Goal: Information Seeking & Learning: Learn about a topic

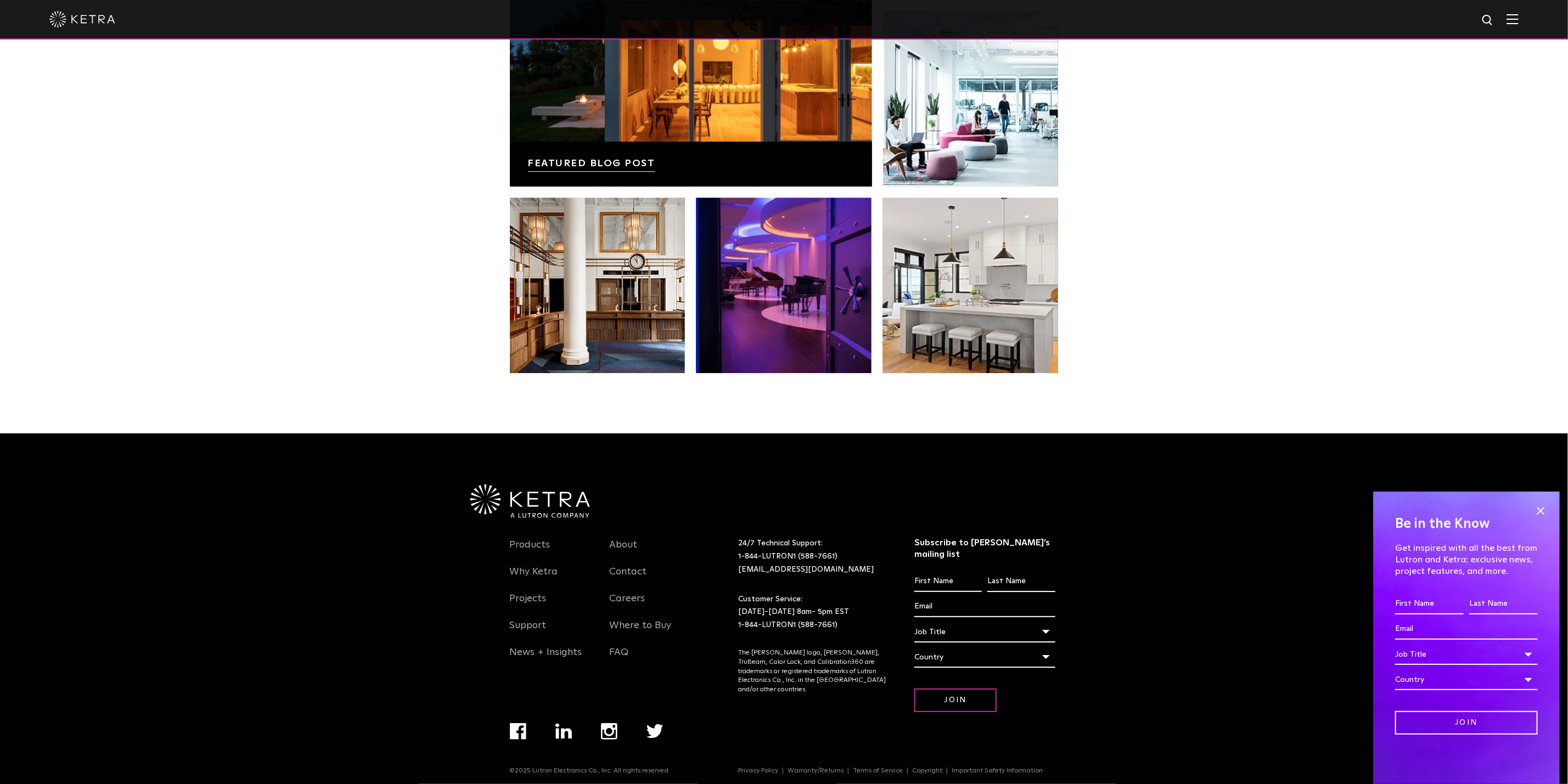
scroll to position [2307, 0]
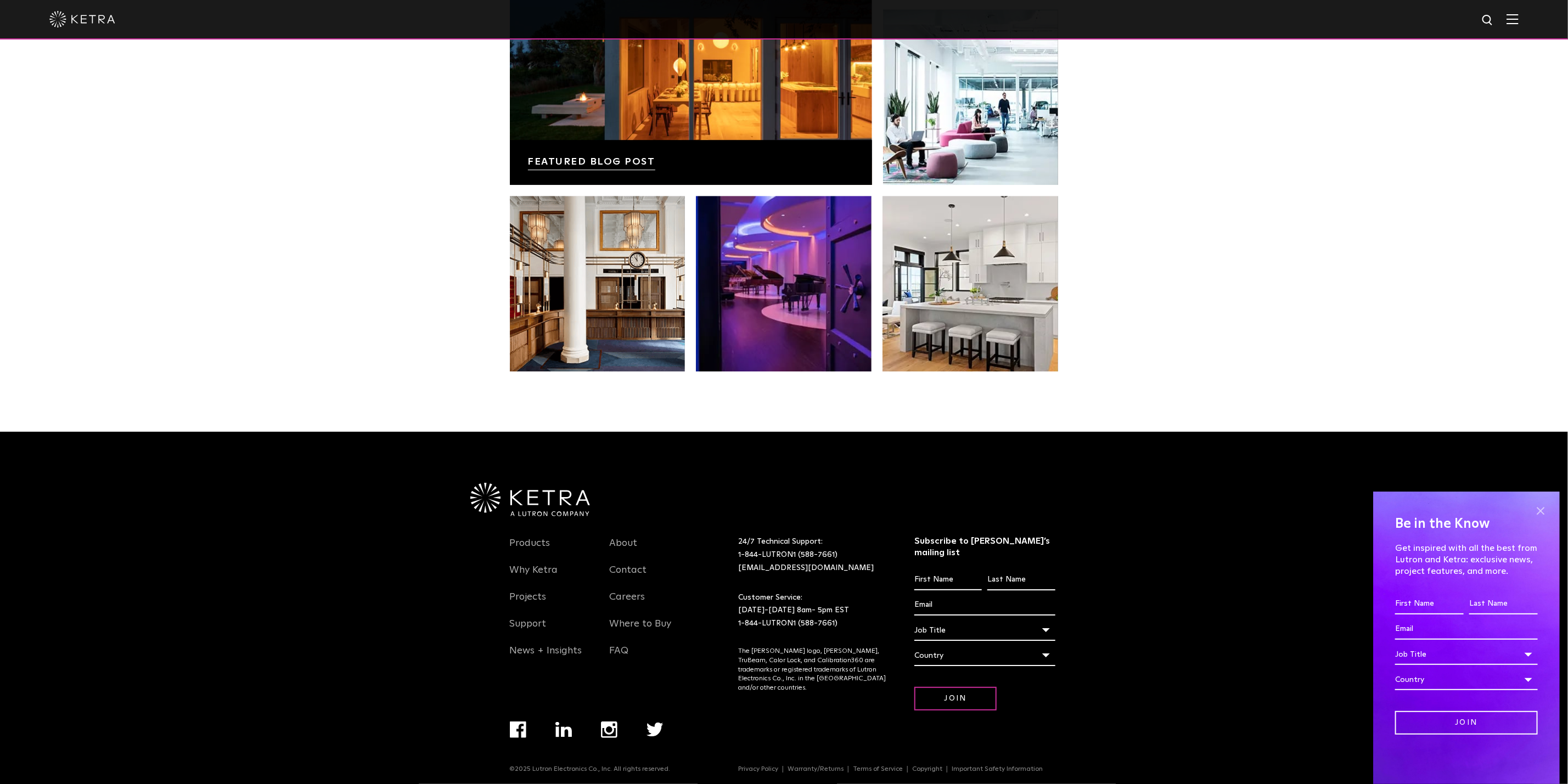
click at [1542, 508] on span at bounding box center [1540, 511] width 16 height 16
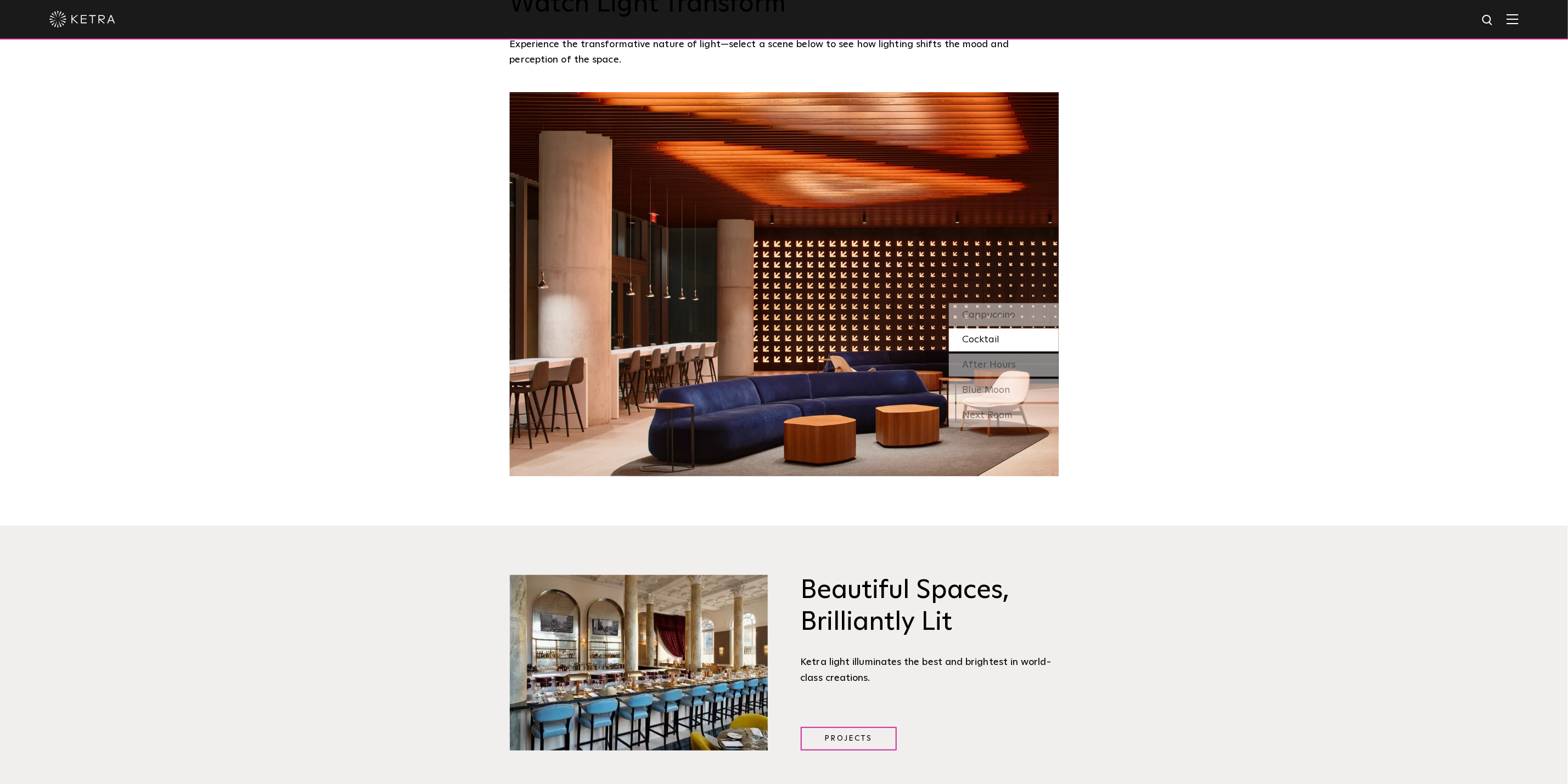
scroll to position [1235, 0]
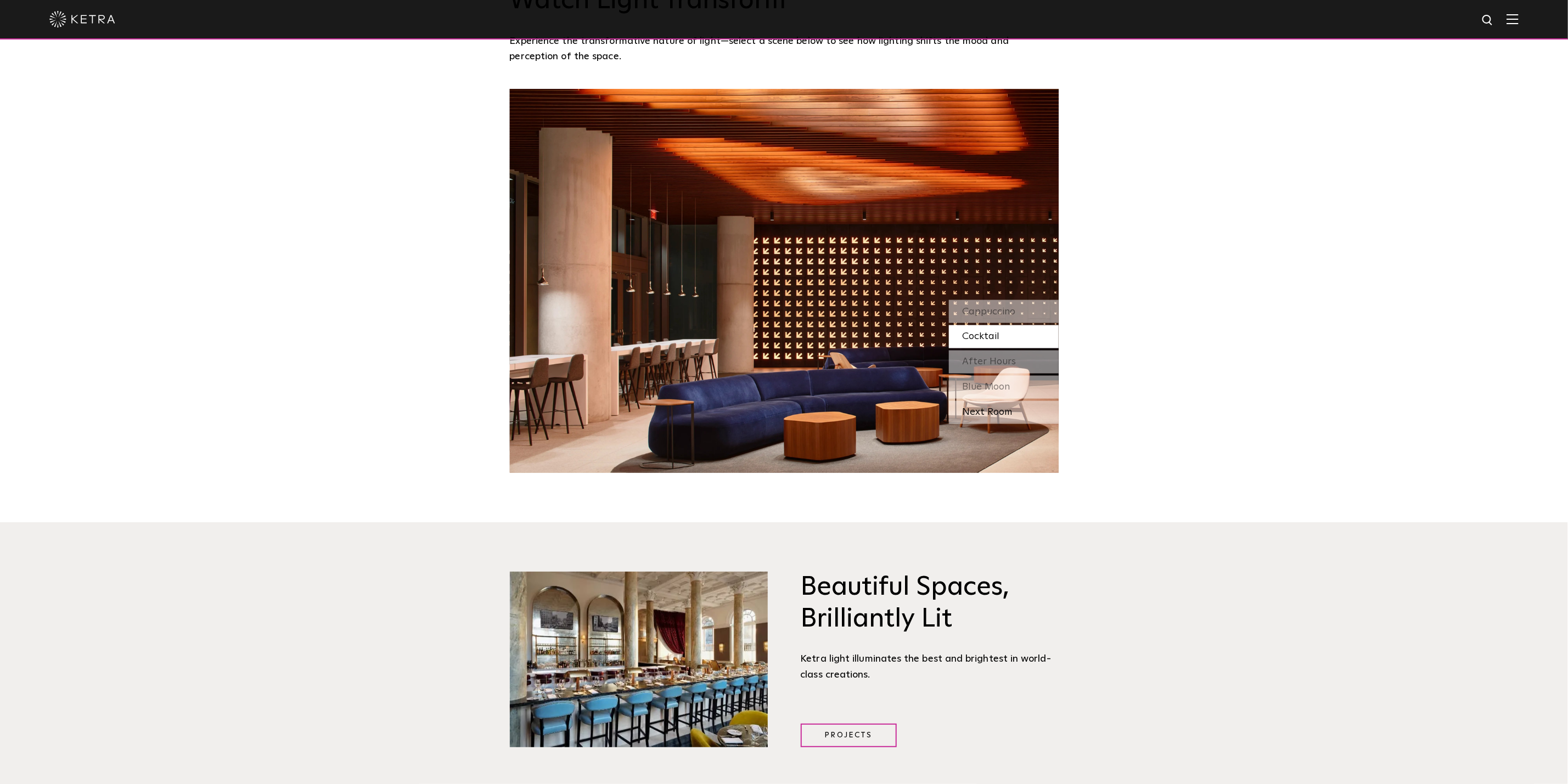
click at [986, 413] on div "Next Room" at bounding box center [1004, 413] width 110 height 23
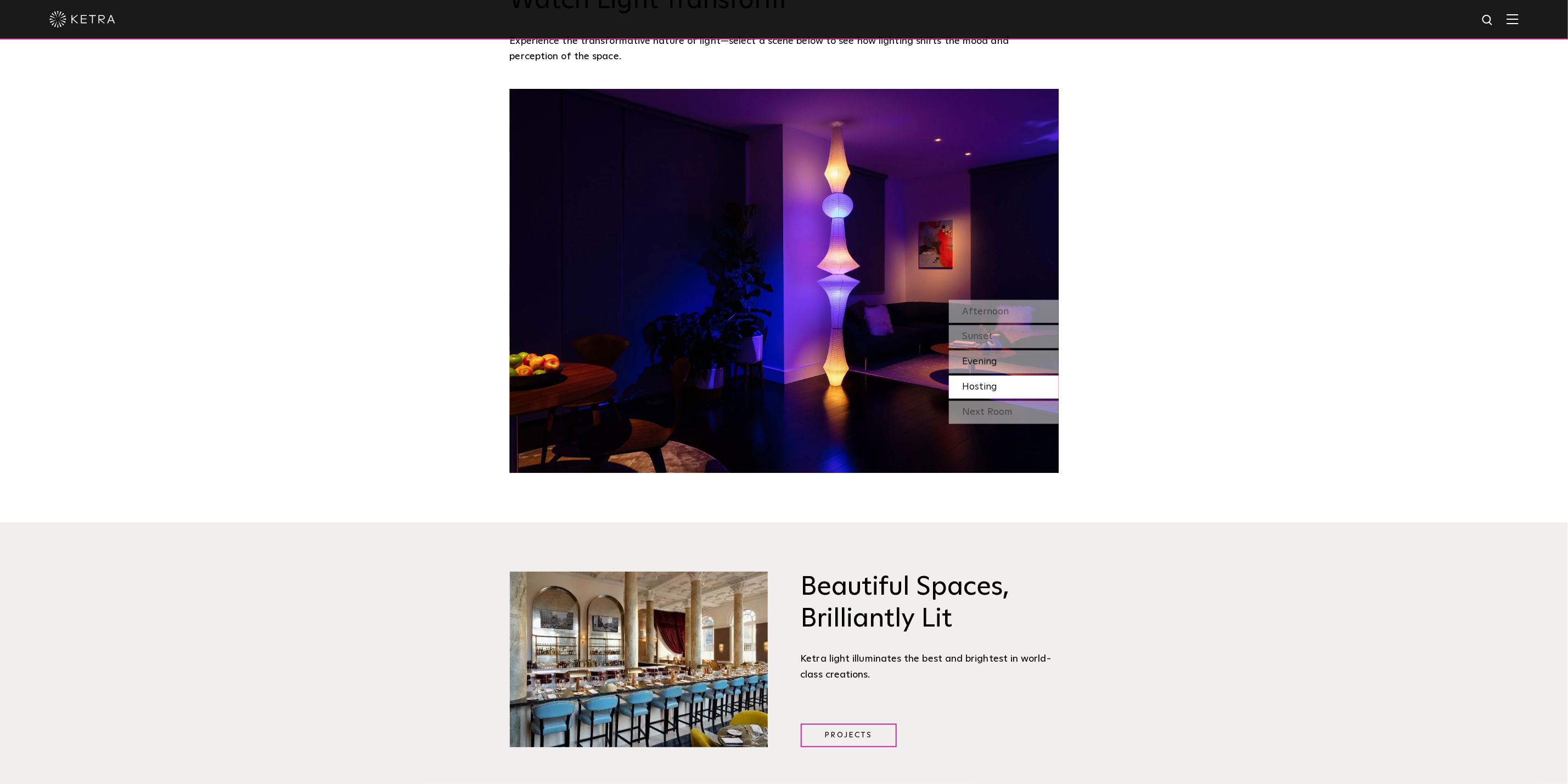
click at [979, 360] on span "Evening" at bounding box center [980, 362] width 35 height 10
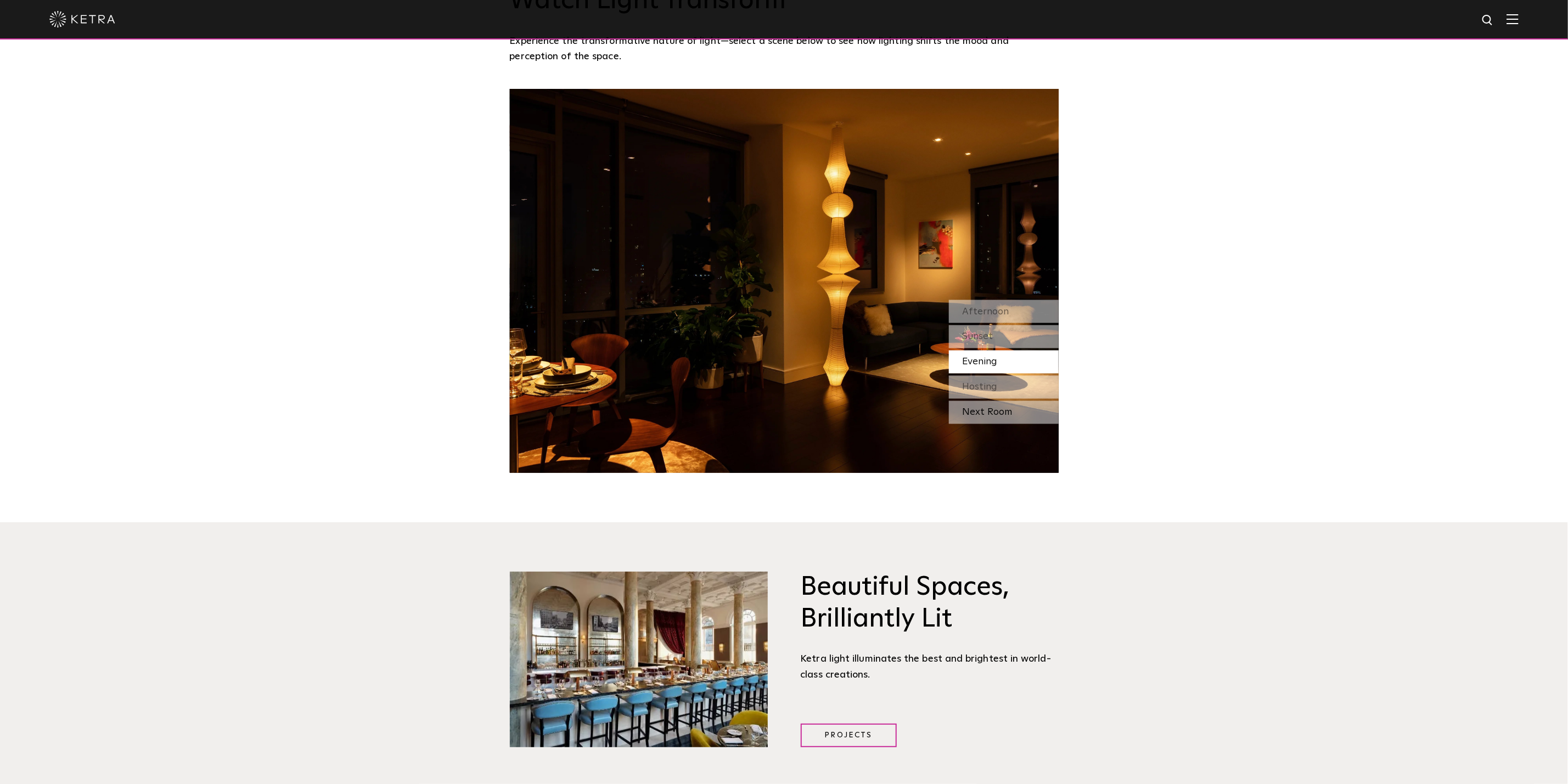
click at [1003, 412] on div "Next Room" at bounding box center [1004, 413] width 110 height 23
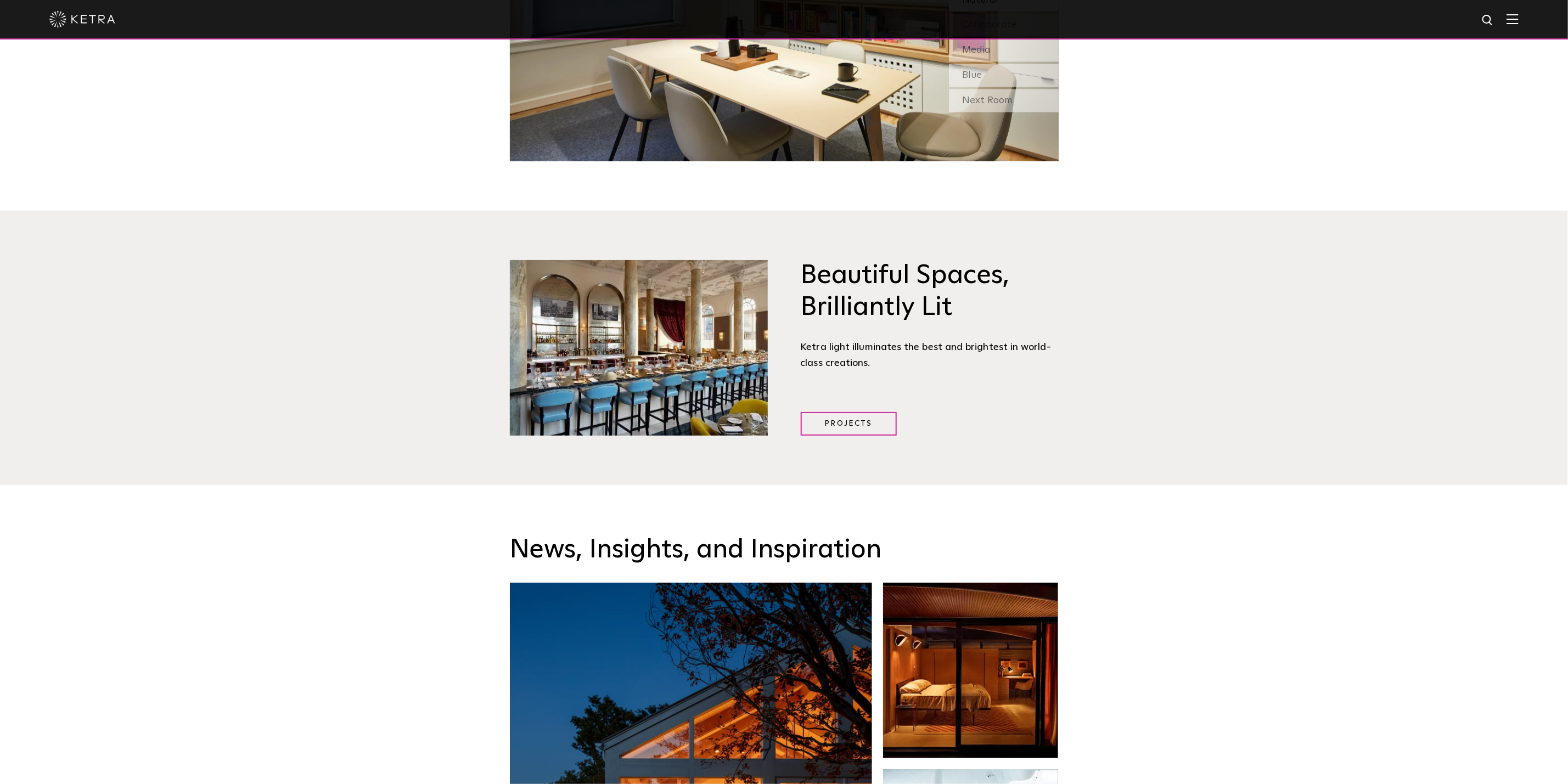
scroll to position [1564, 0]
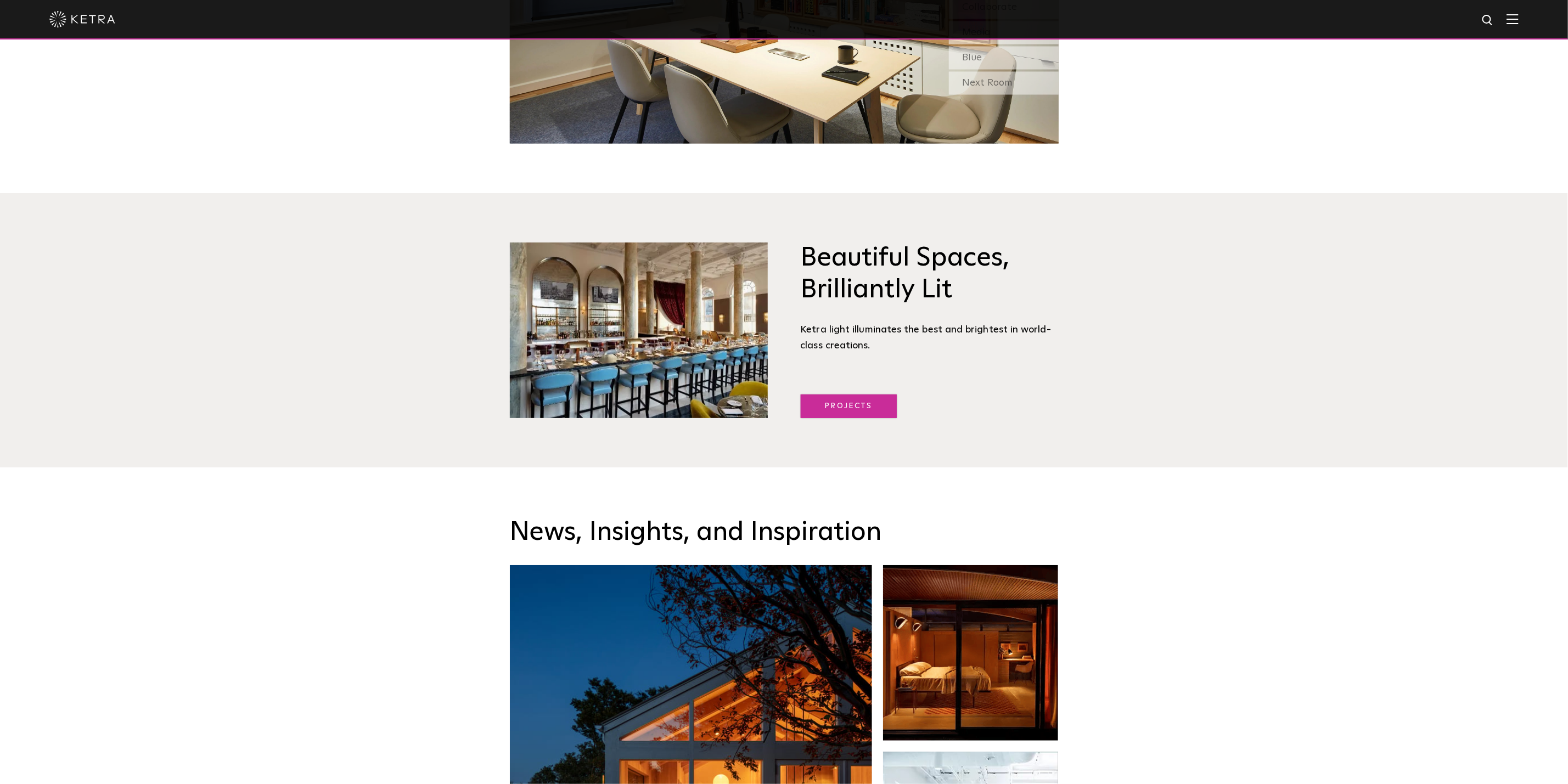
click at [856, 411] on link "Projects" at bounding box center [849, 406] width 96 height 24
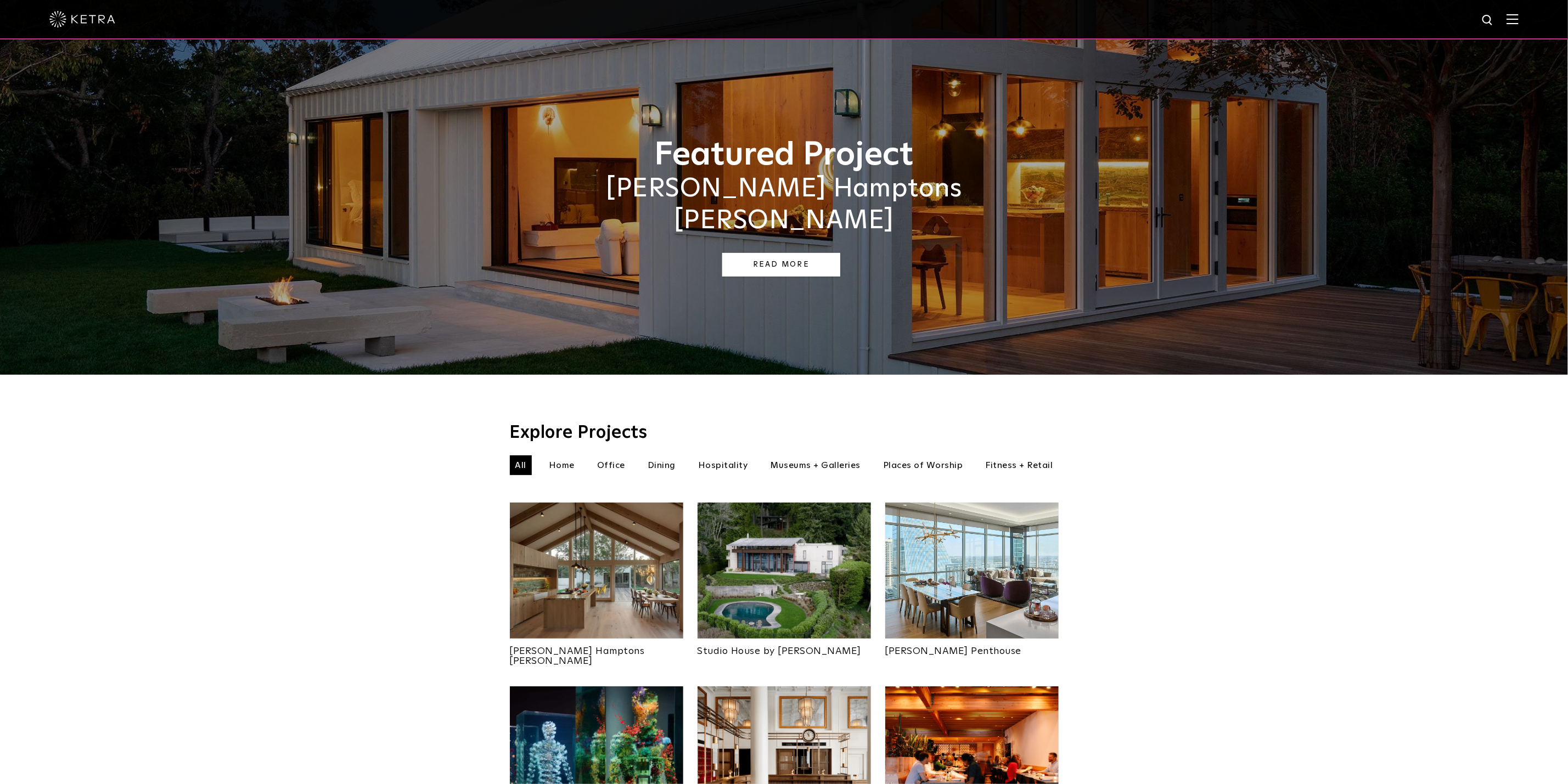
click at [801, 253] on link "Read More" at bounding box center [782, 265] width 118 height 24
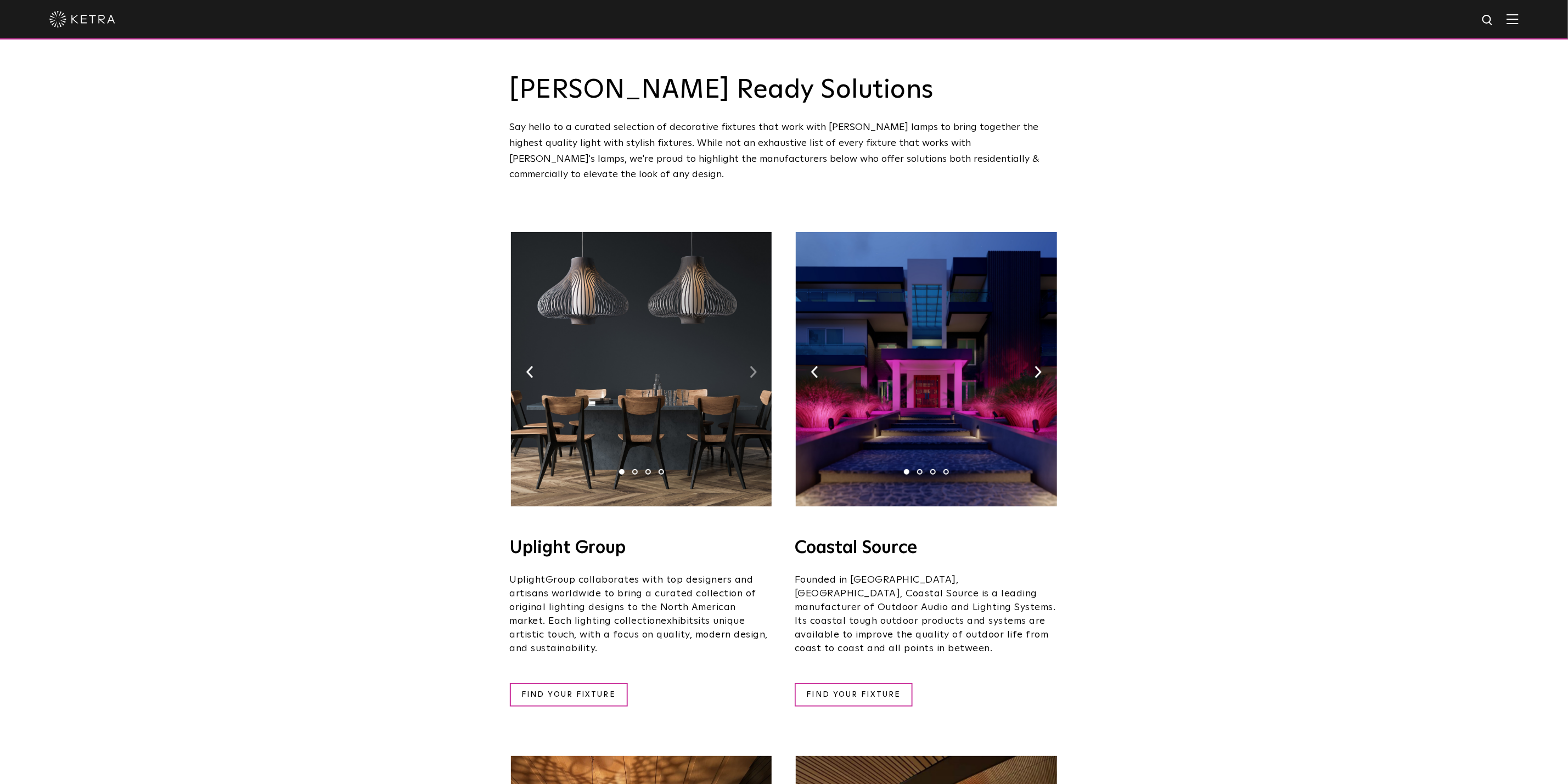
click at [751, 366] on img at bounding box center [754, 372] width 7 height 12
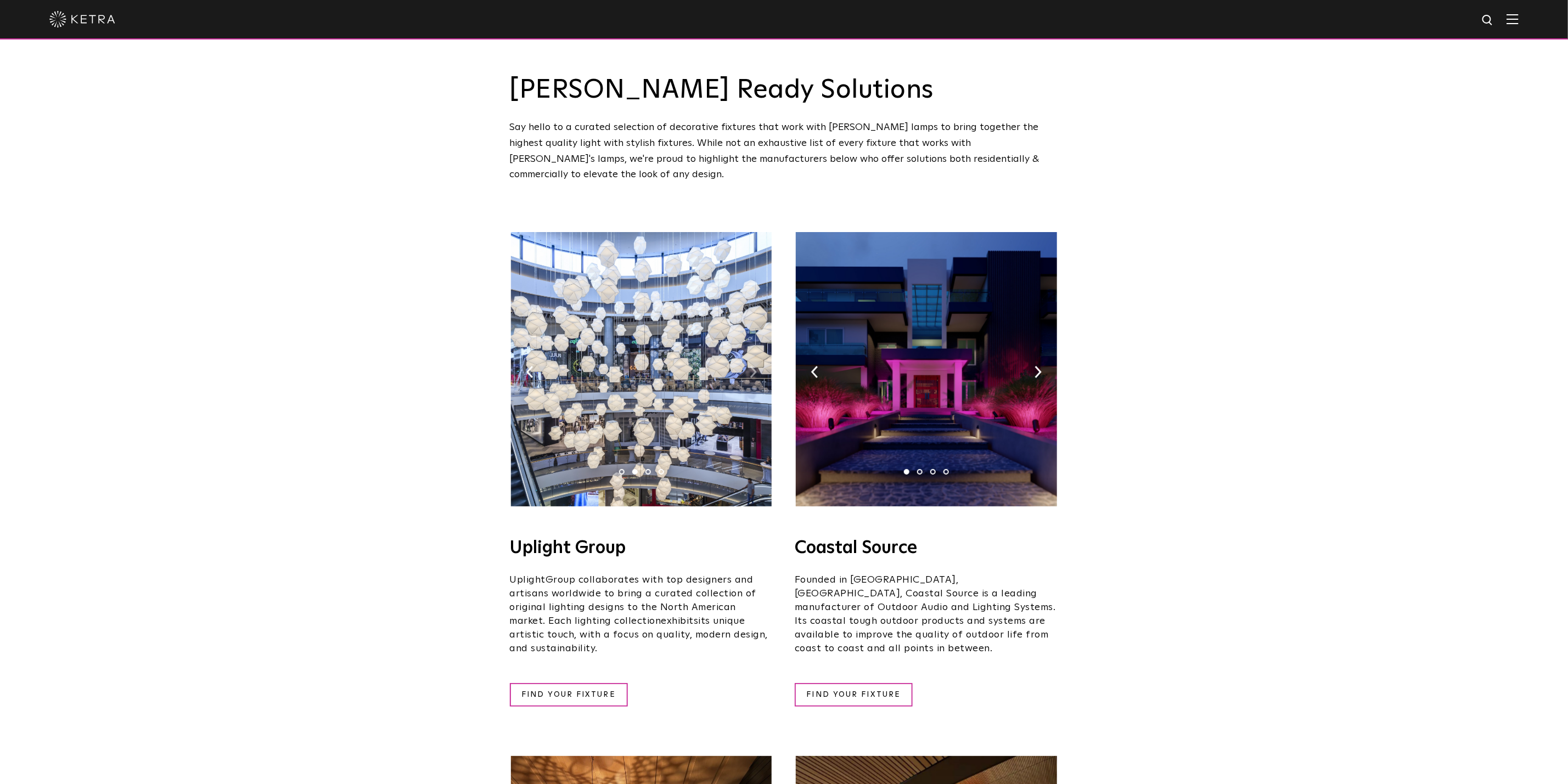
click at [751, 366] on img at bounding box center [754, 372] width 7 height 12
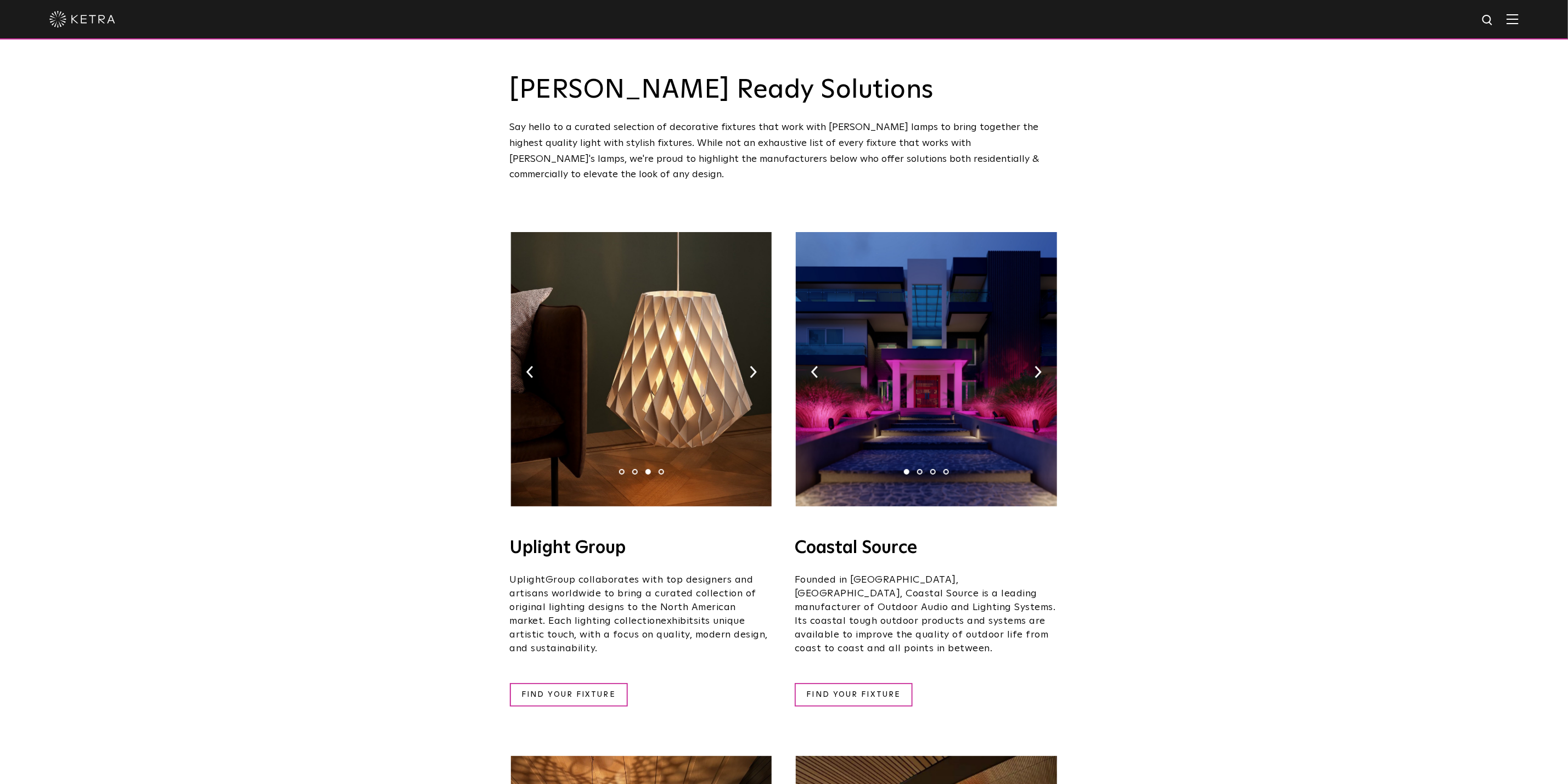
click at [748, 352] on img at bounding box center [641, 369] width 261 height 275
click at [754, 366] on img at bounding box center [754, 372] width 7 height 12
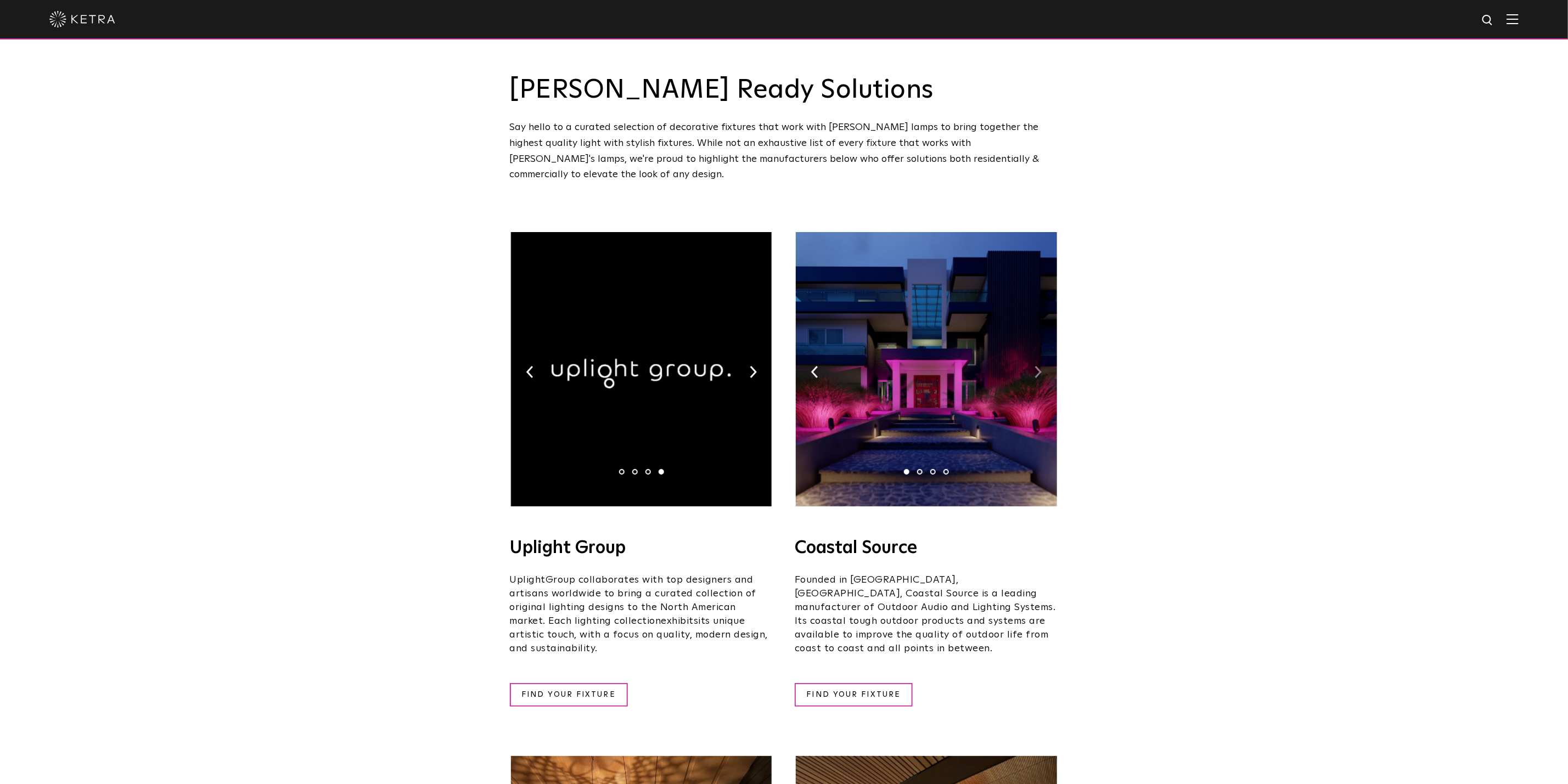
click at [1037, 366] on img at bounding box center [1038, 372] width 7 height 12
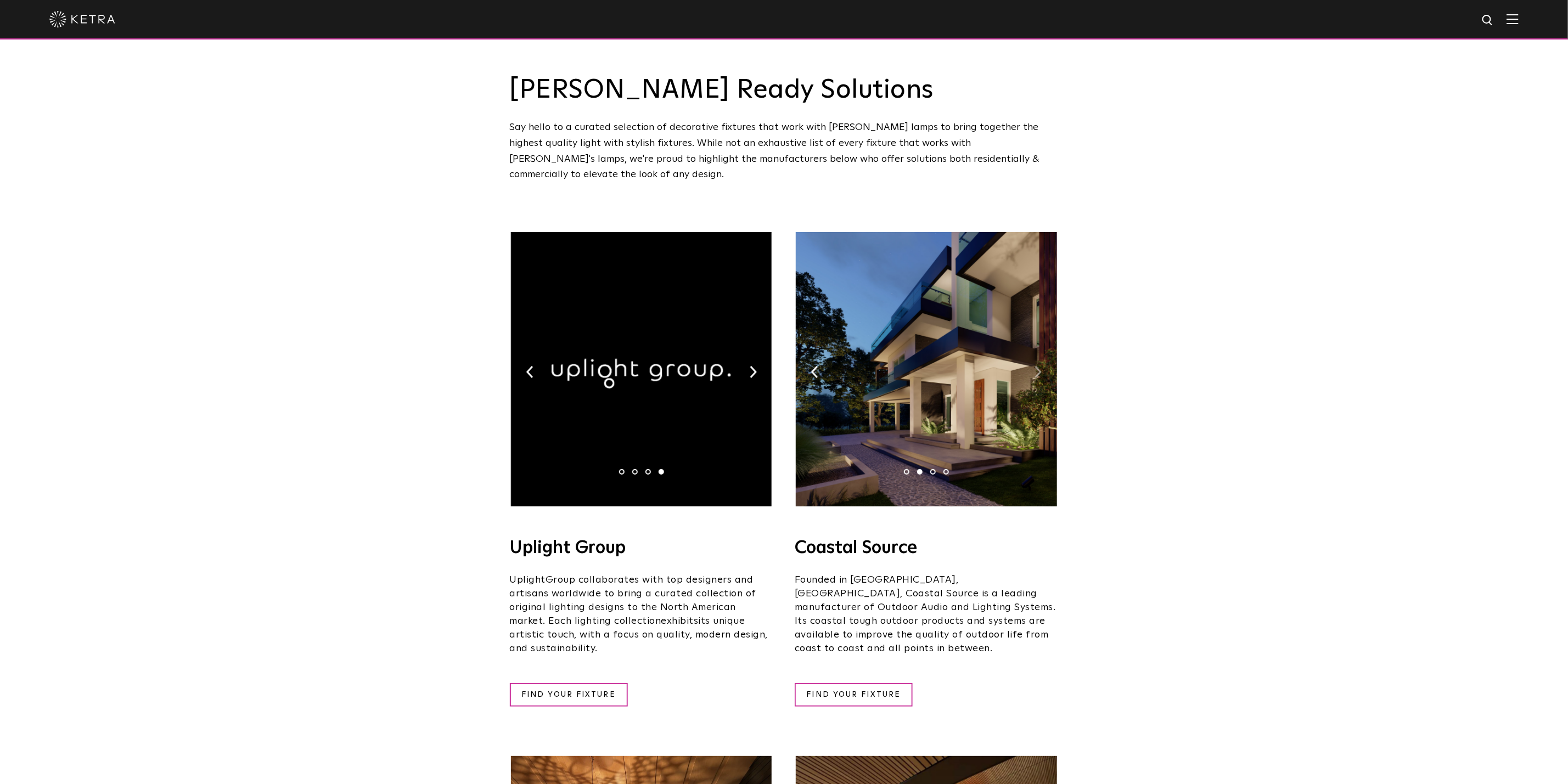
click at [1037, 366] on img at bounding box center [1038, 372] width 7 height 12
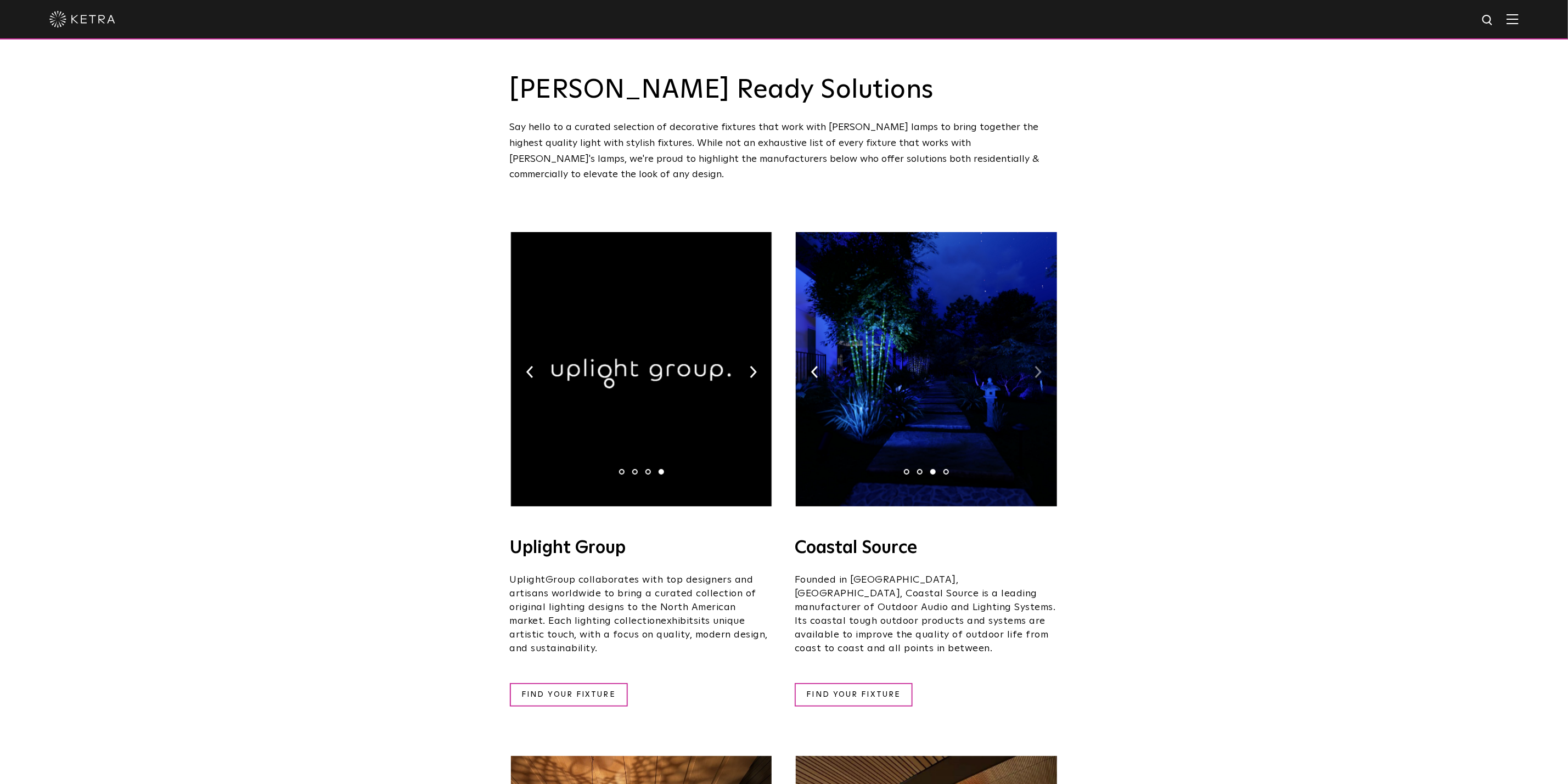
click at [1037, 366] on img at bounding box center [1038, 372] width 7 height 12
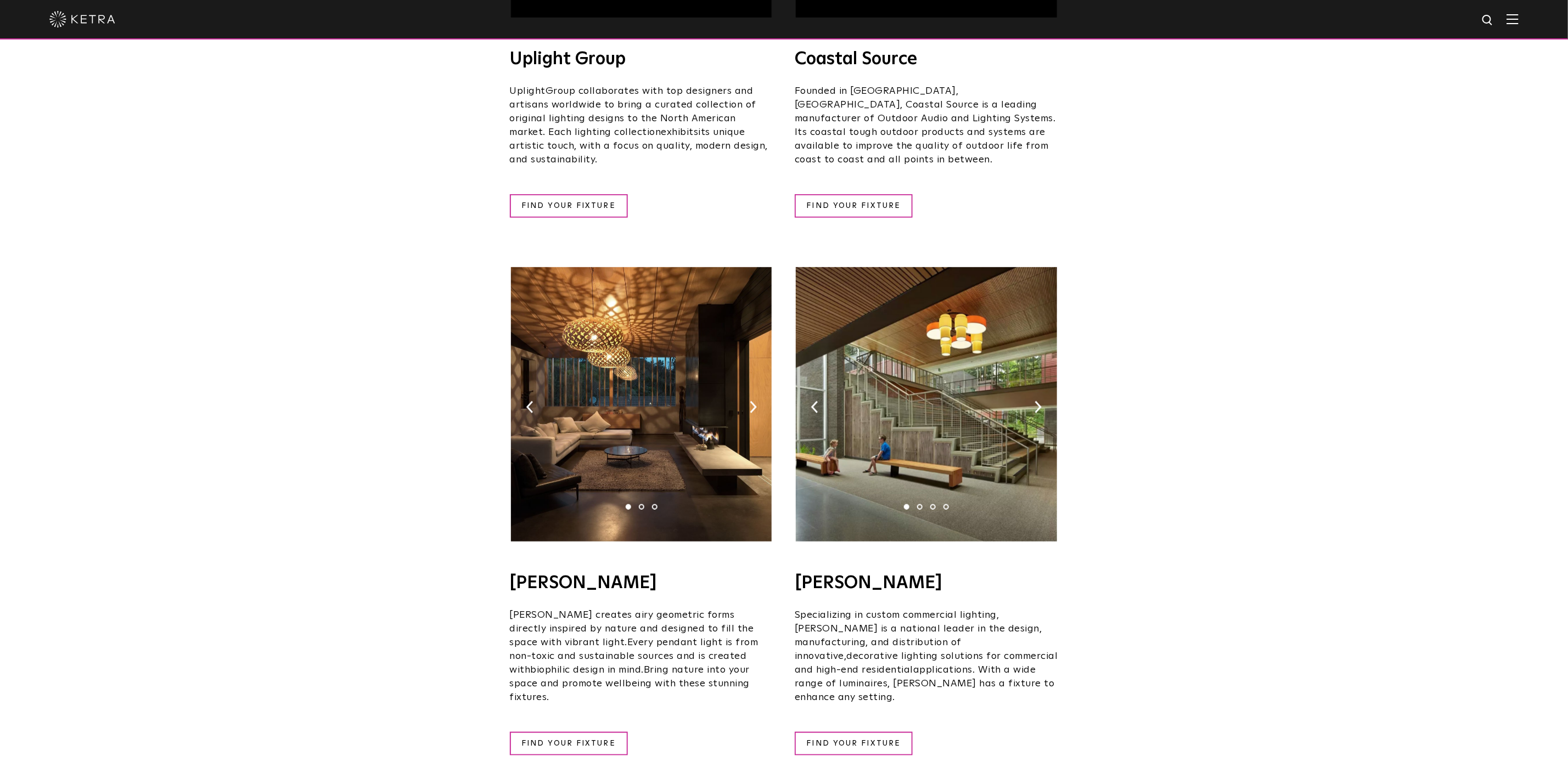
scroll to position [494, 0]
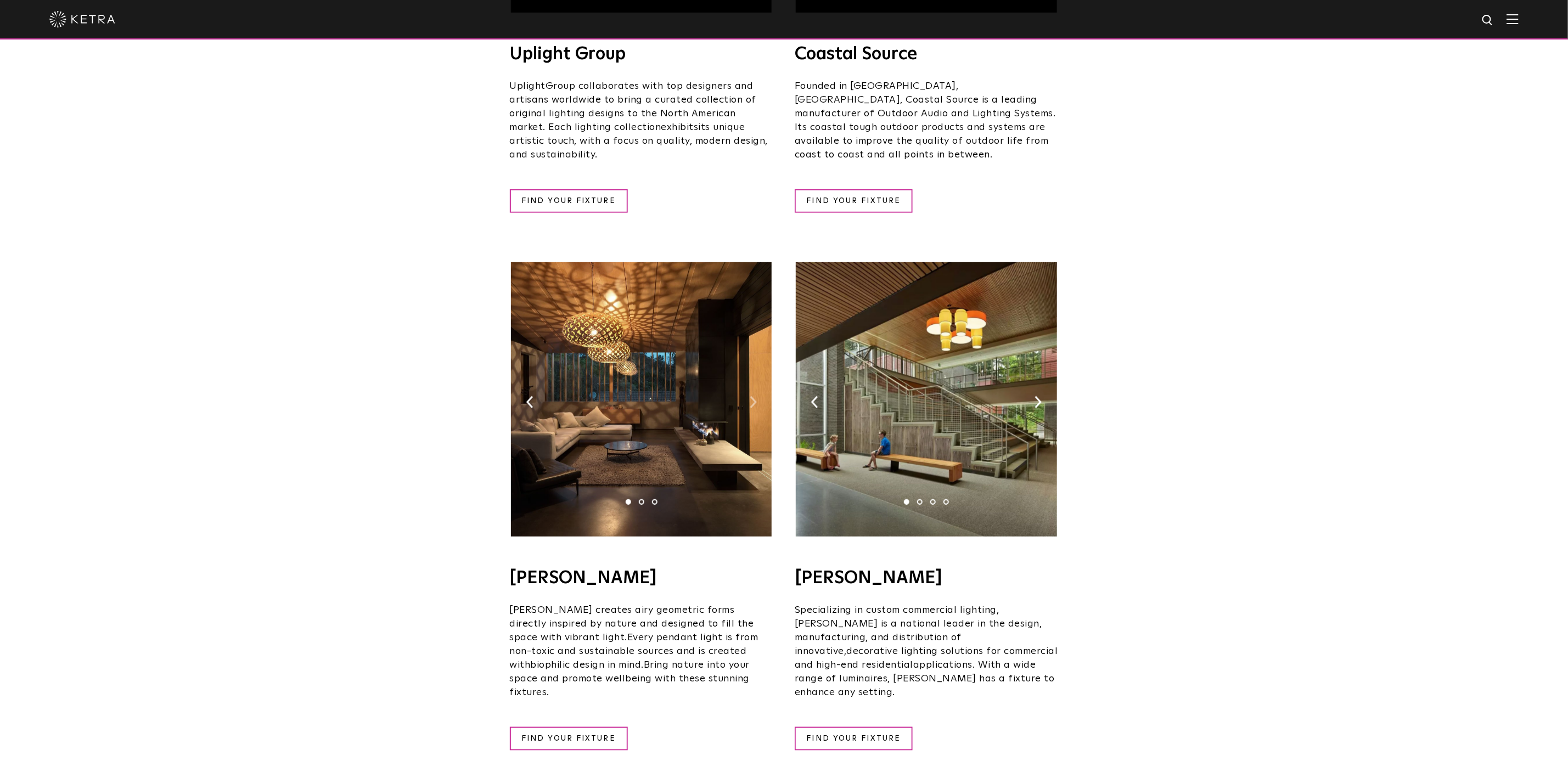
click at [752, 396] on img at bounding box center [754, 402] width 7 height 12
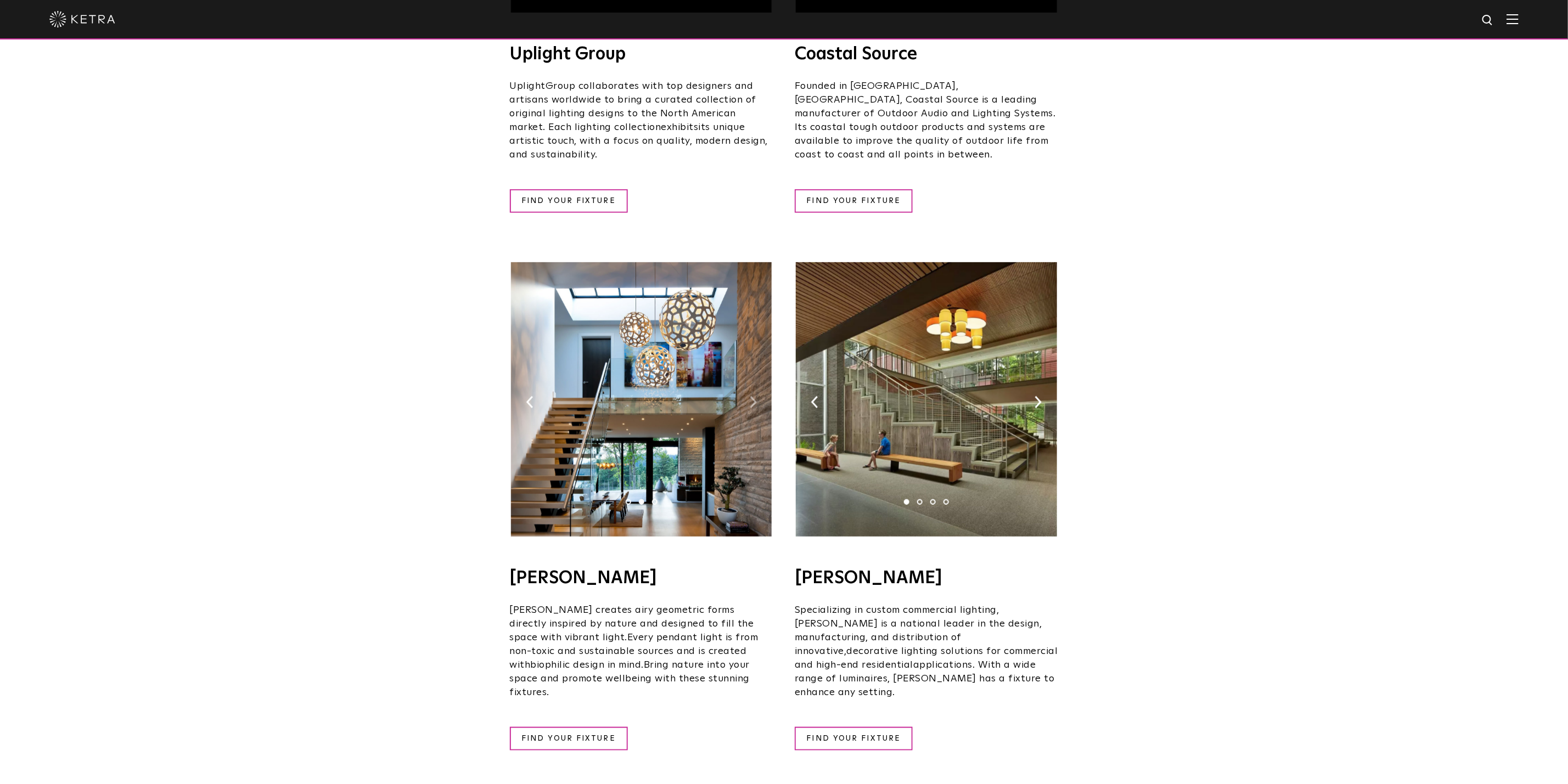
click at [752, 396] on img at bounding box center [754, 402] width 7 height 12
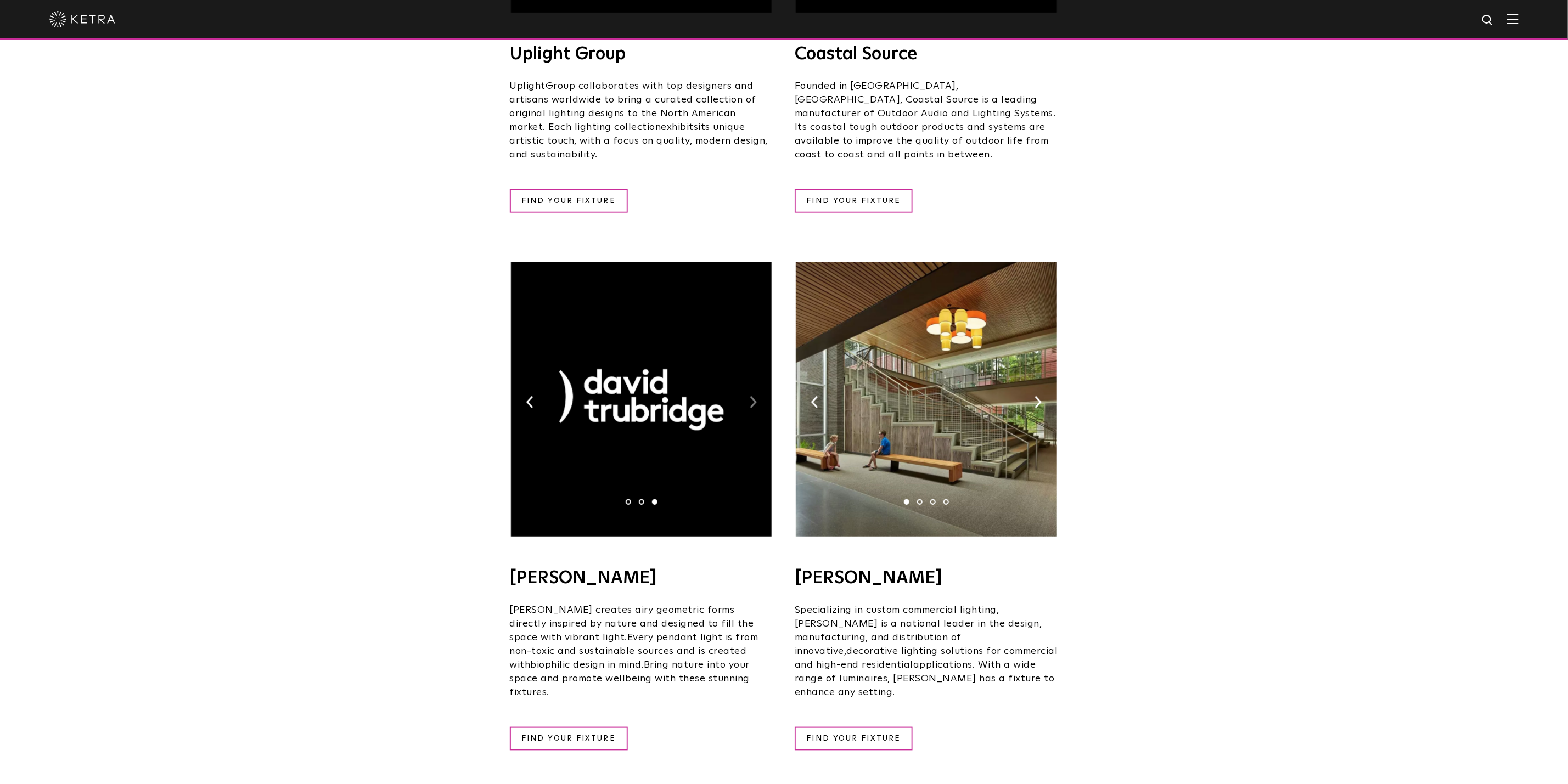
click at [752, 396] on img at bounding box center [754, 402] width 7 height 12
click at [1041, 396] on img at bounding box center [1038, 402] width 7 height 12
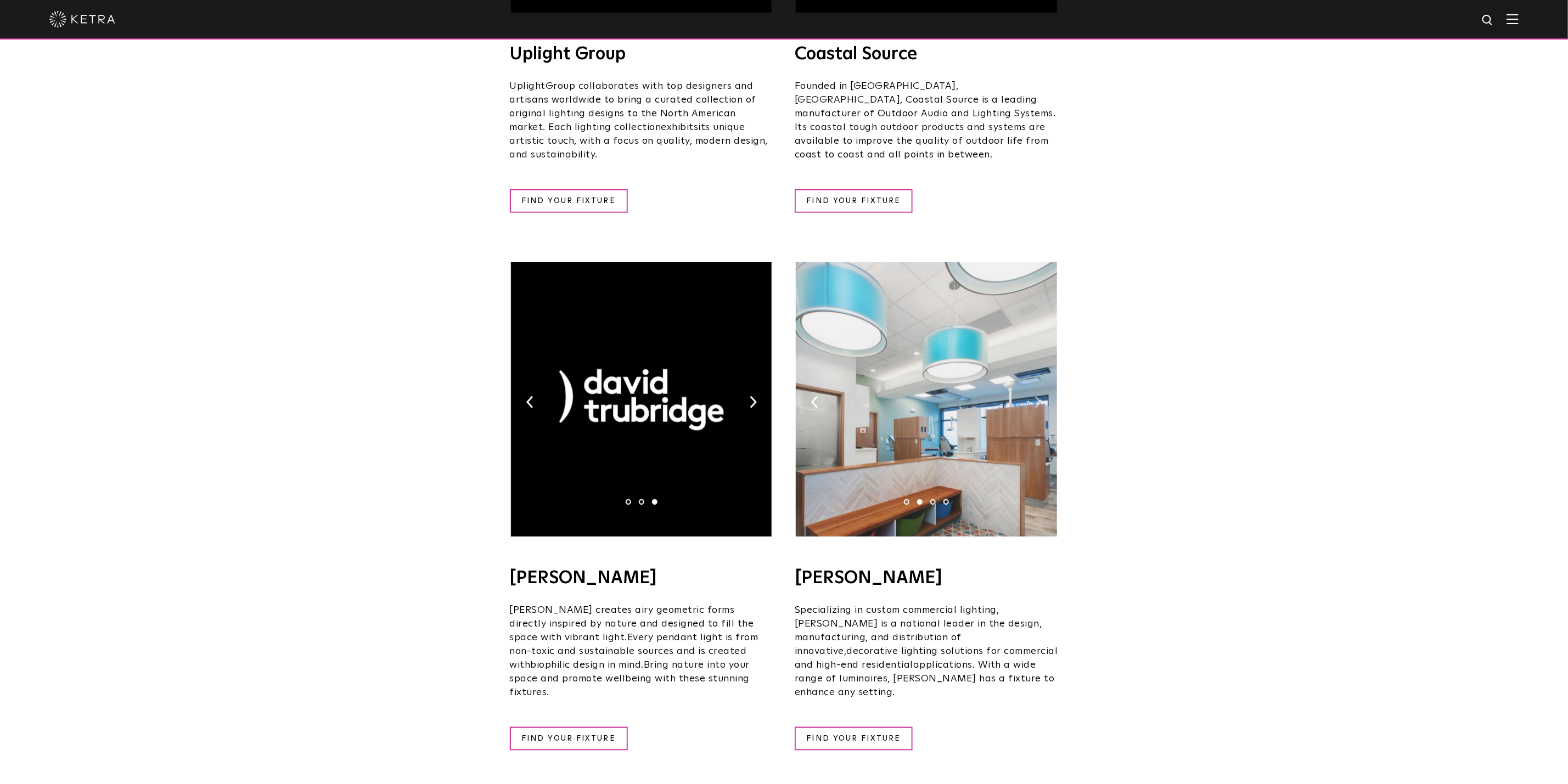
click at [1041, 396] on img at bounding box center [1038, 402] width 7 height 12
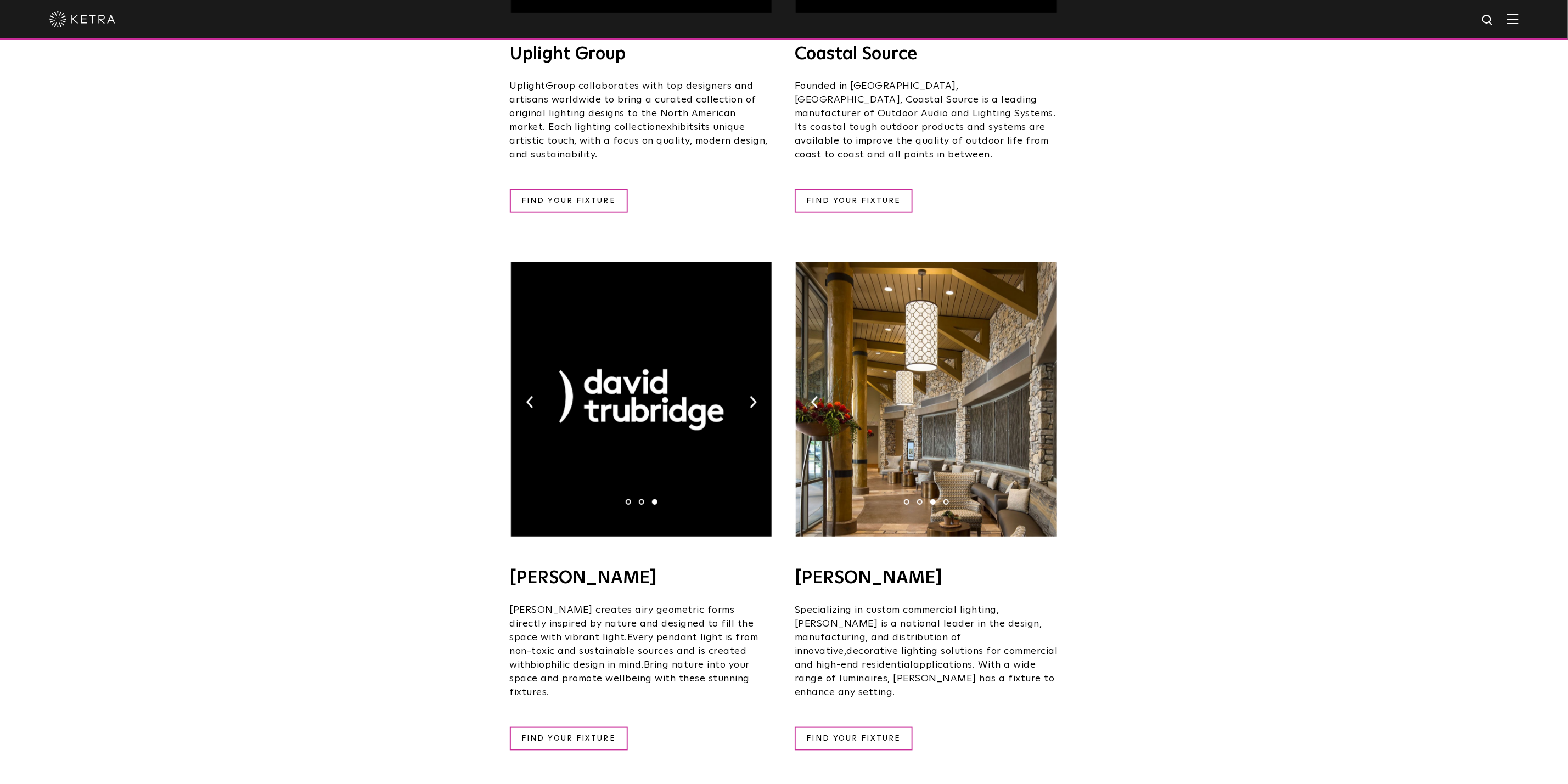
click at [1041, 396] on img at bounding box center [1038, 402] width 7 height 12
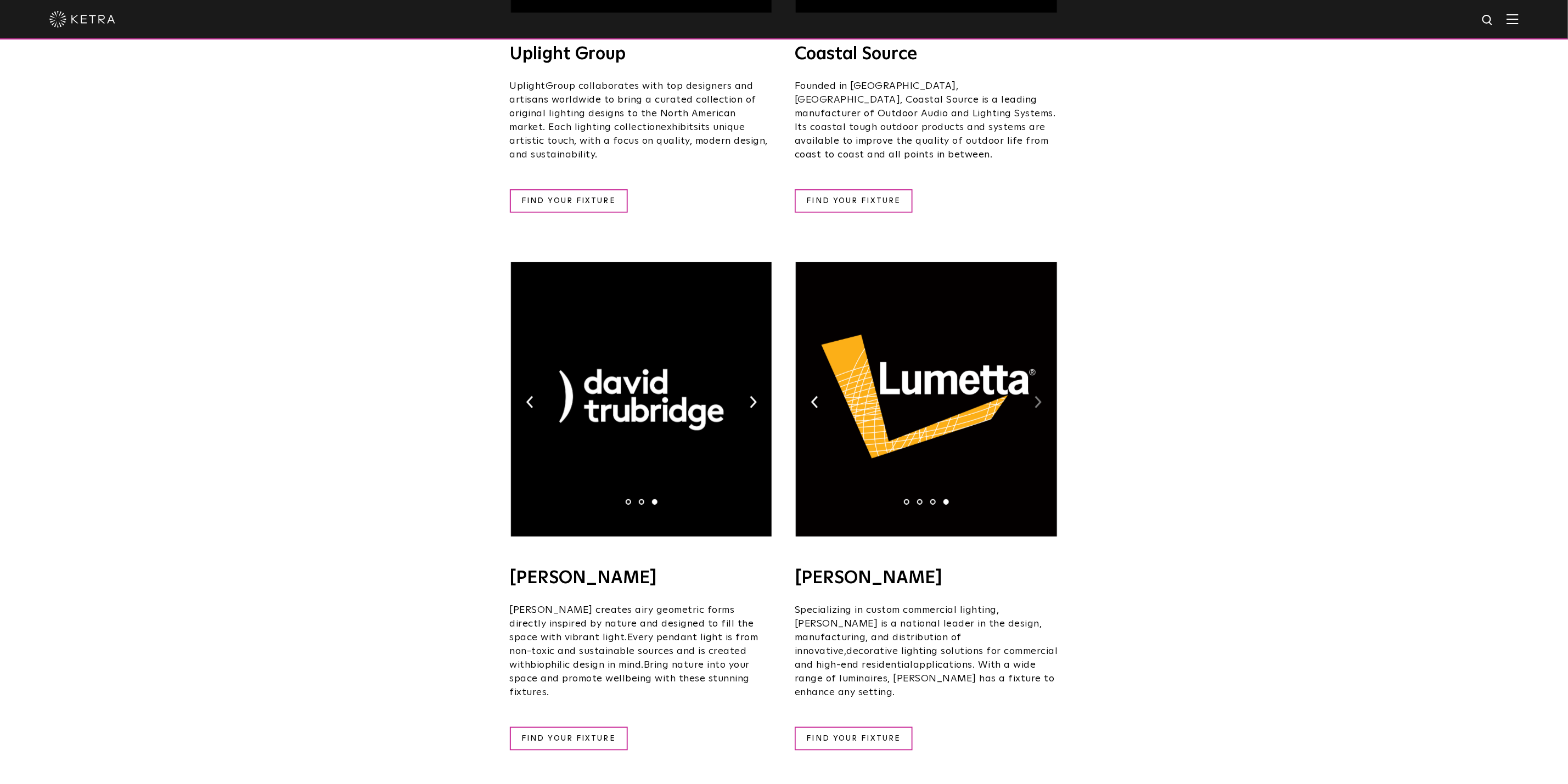
click at [1041, 396] on img at bounding box center [1038, 402] width 7 height 12
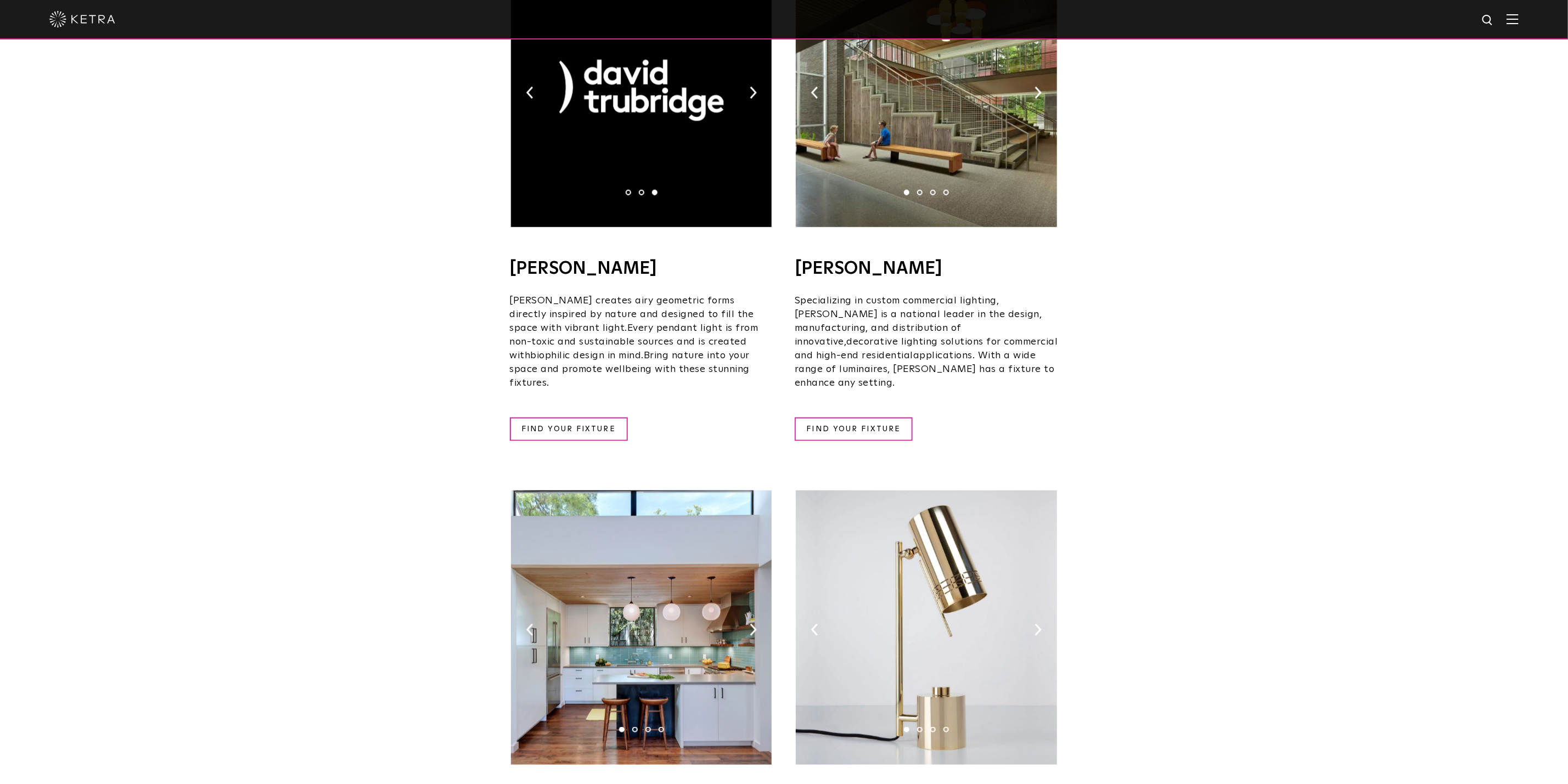
scroll to position [906, 0]
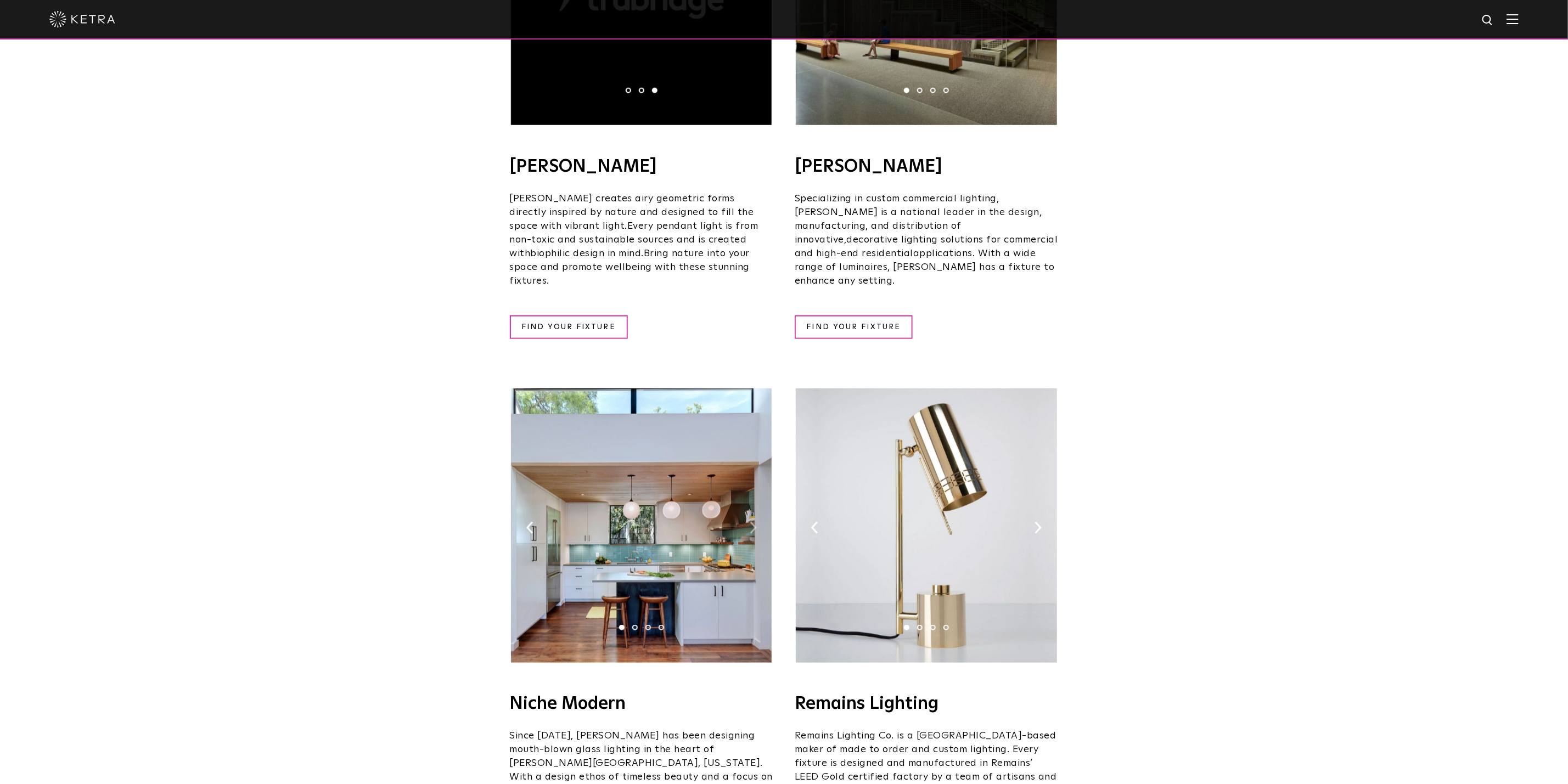
click at [751, 522] on img at bounding box center [754, 528] width 7 height 12
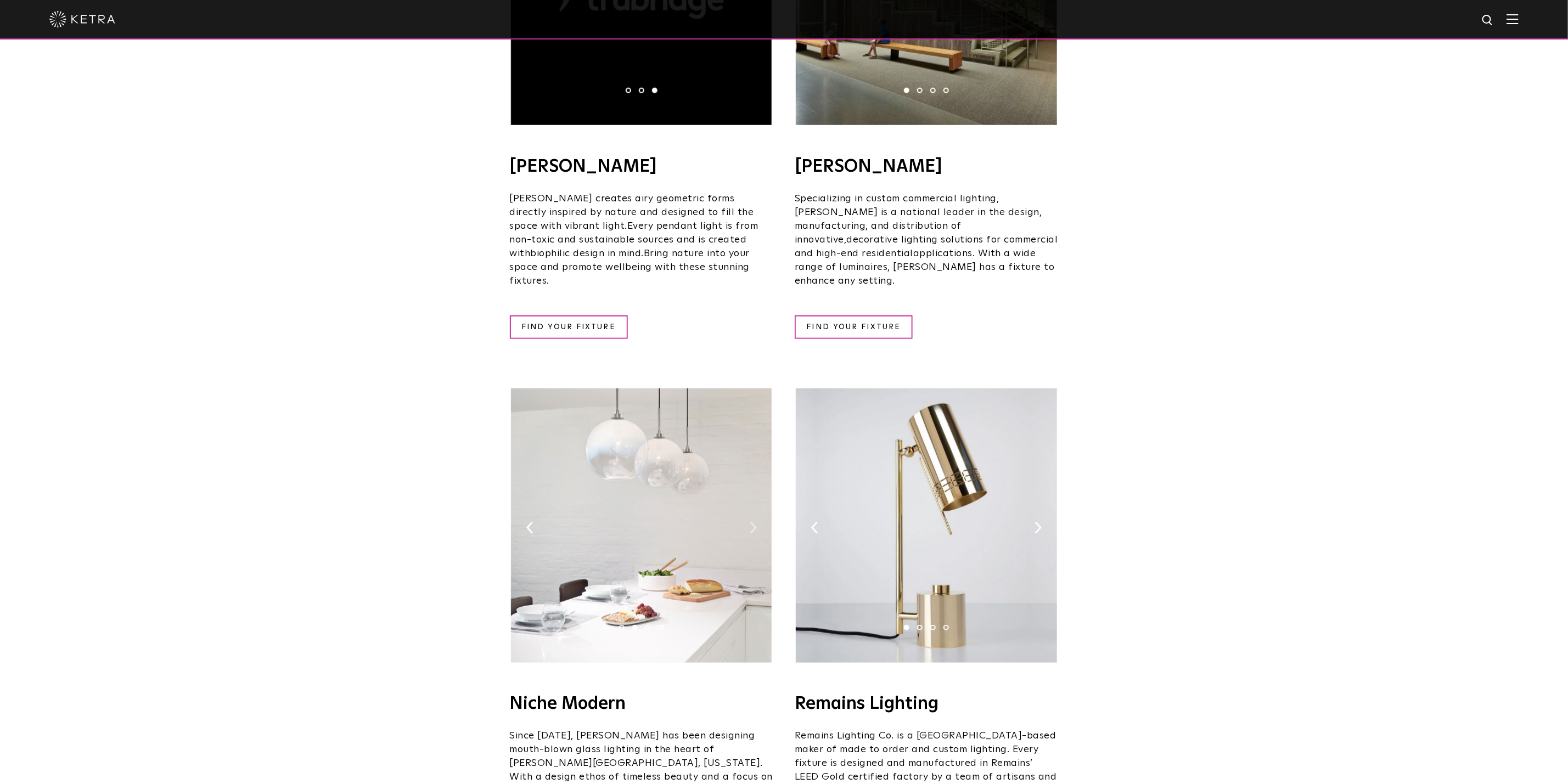
click at [755, 522] on img at bounding box center [754, 528] width 7 height 12
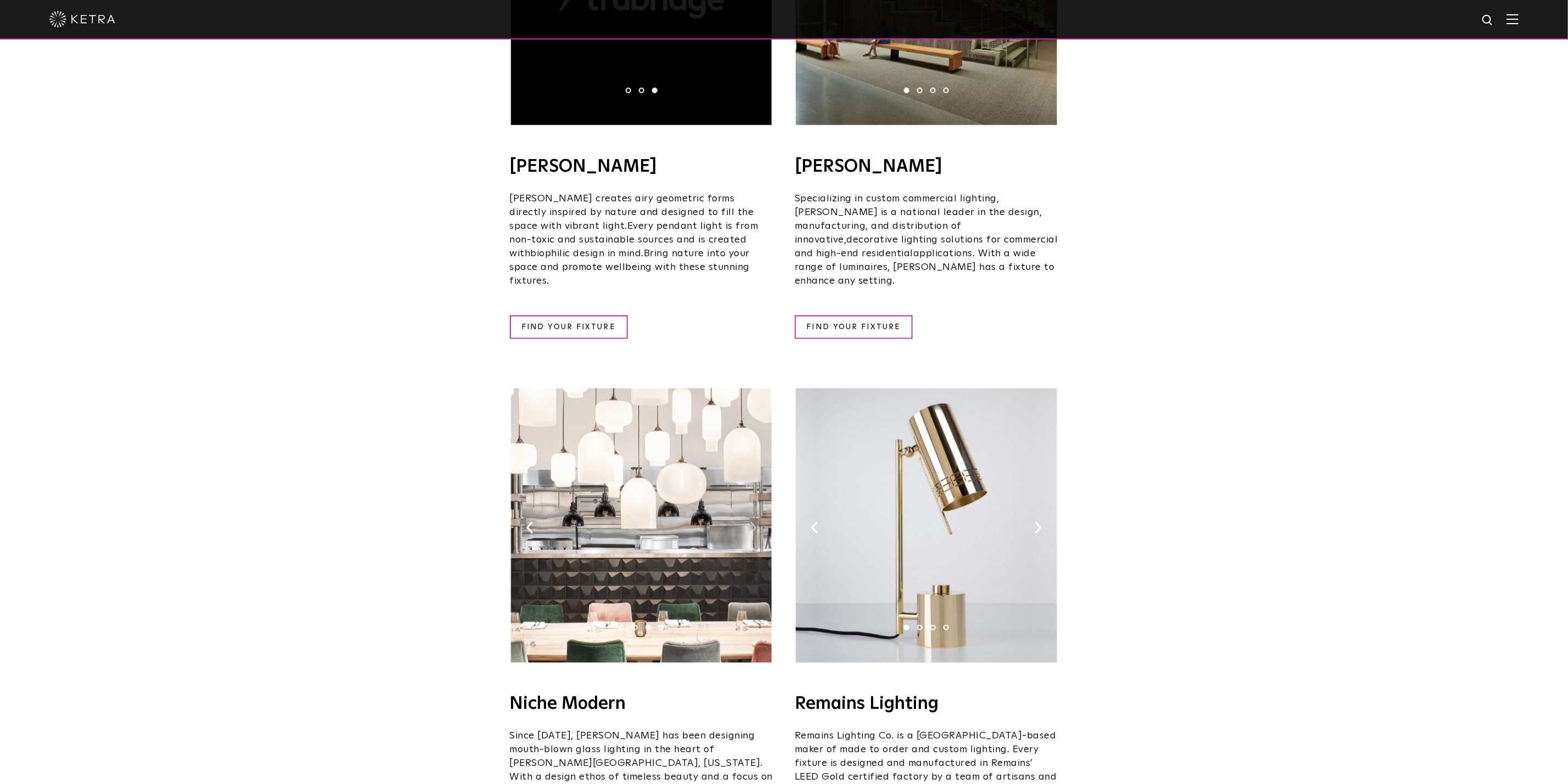
click at [754, 522] on img at bounding box center [754, 528] width 7 height 12
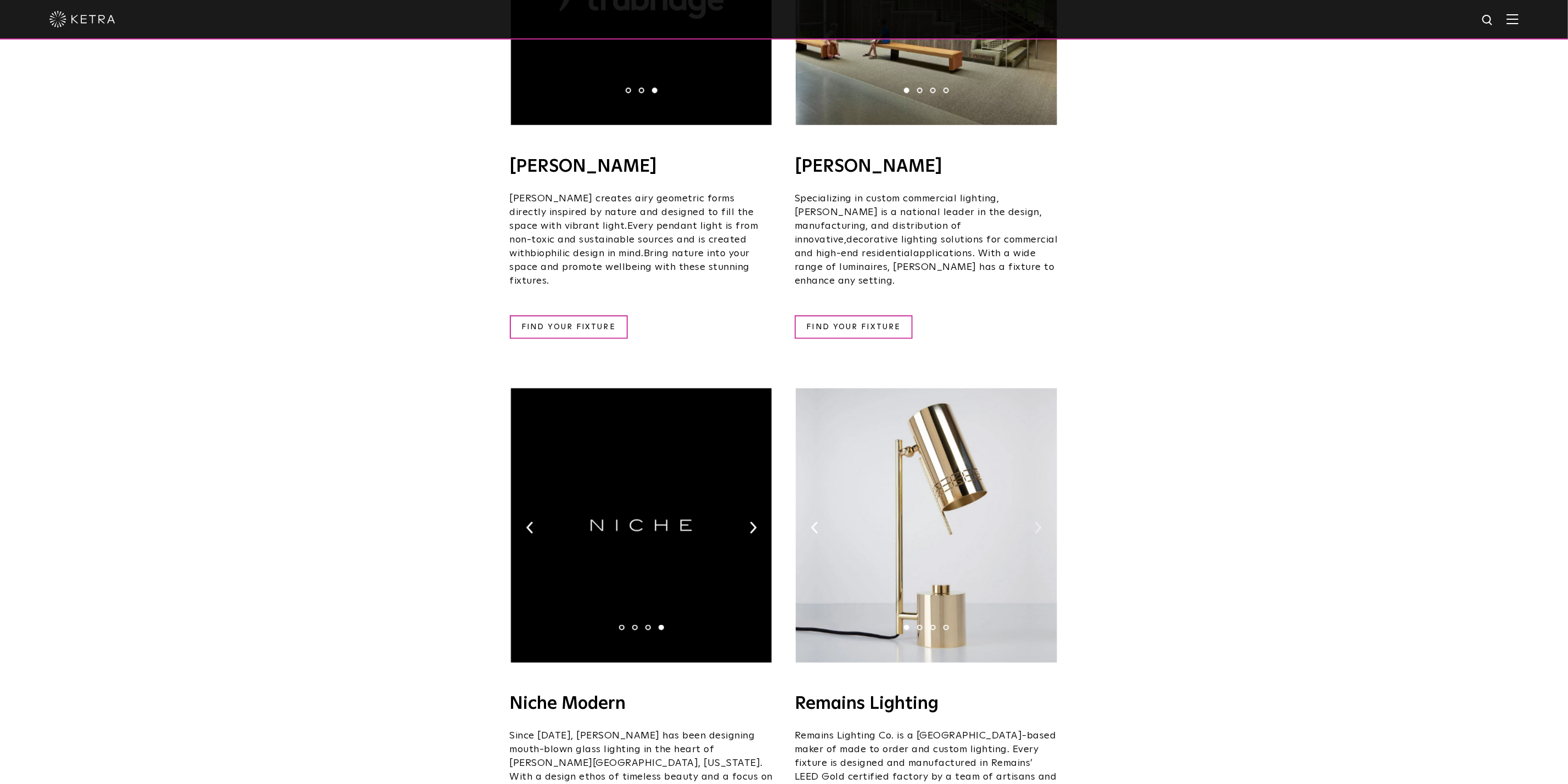
click at [1035, 522] on img at bounding box center [1038, 528] width 7 height 12
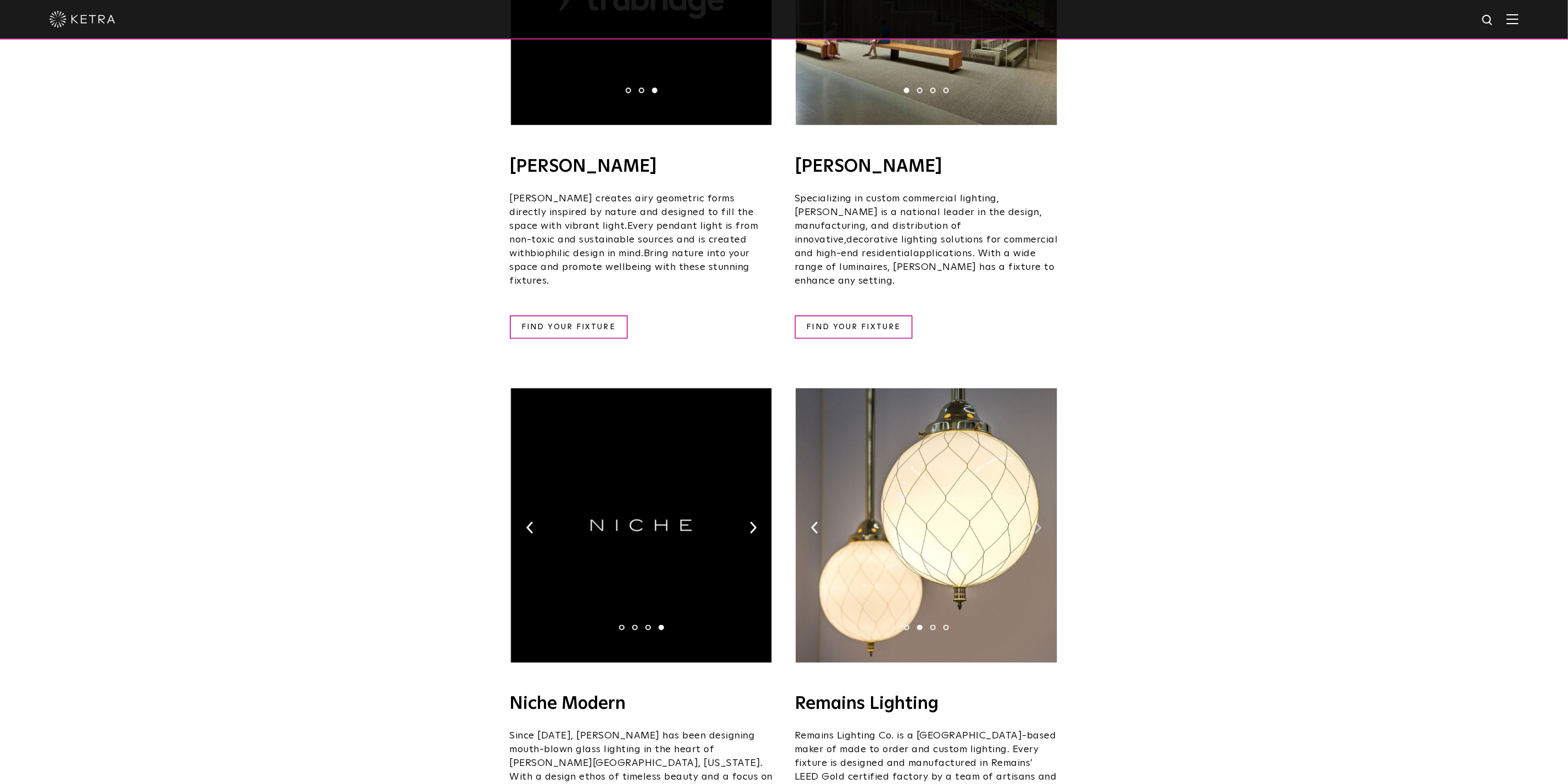
click at [1035, 522] on img at bounding box center [1038, 528] width 7 height 12
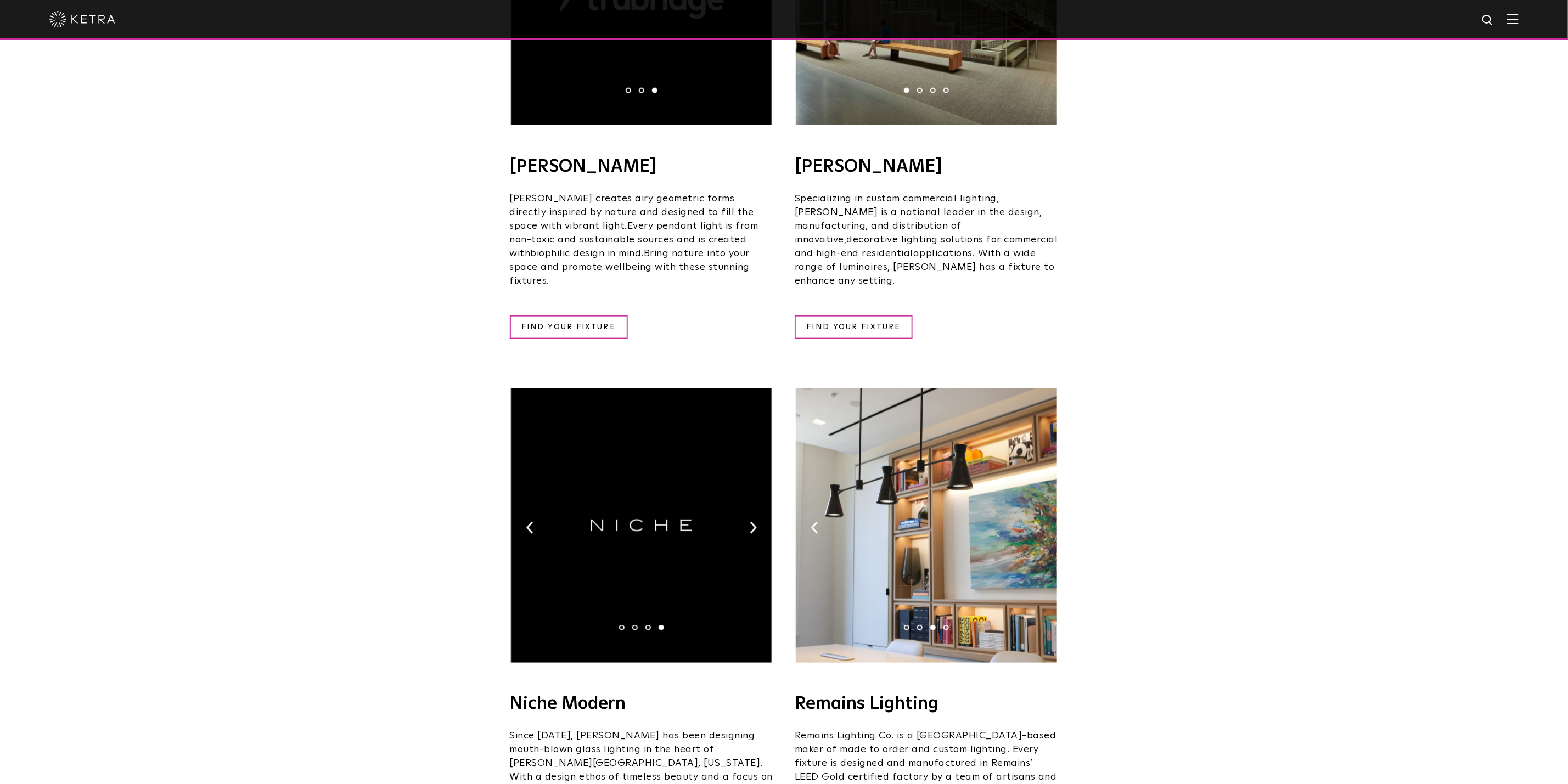
click at [1035, 522] on img at bounding box center [1038, 528] width 7 height 12
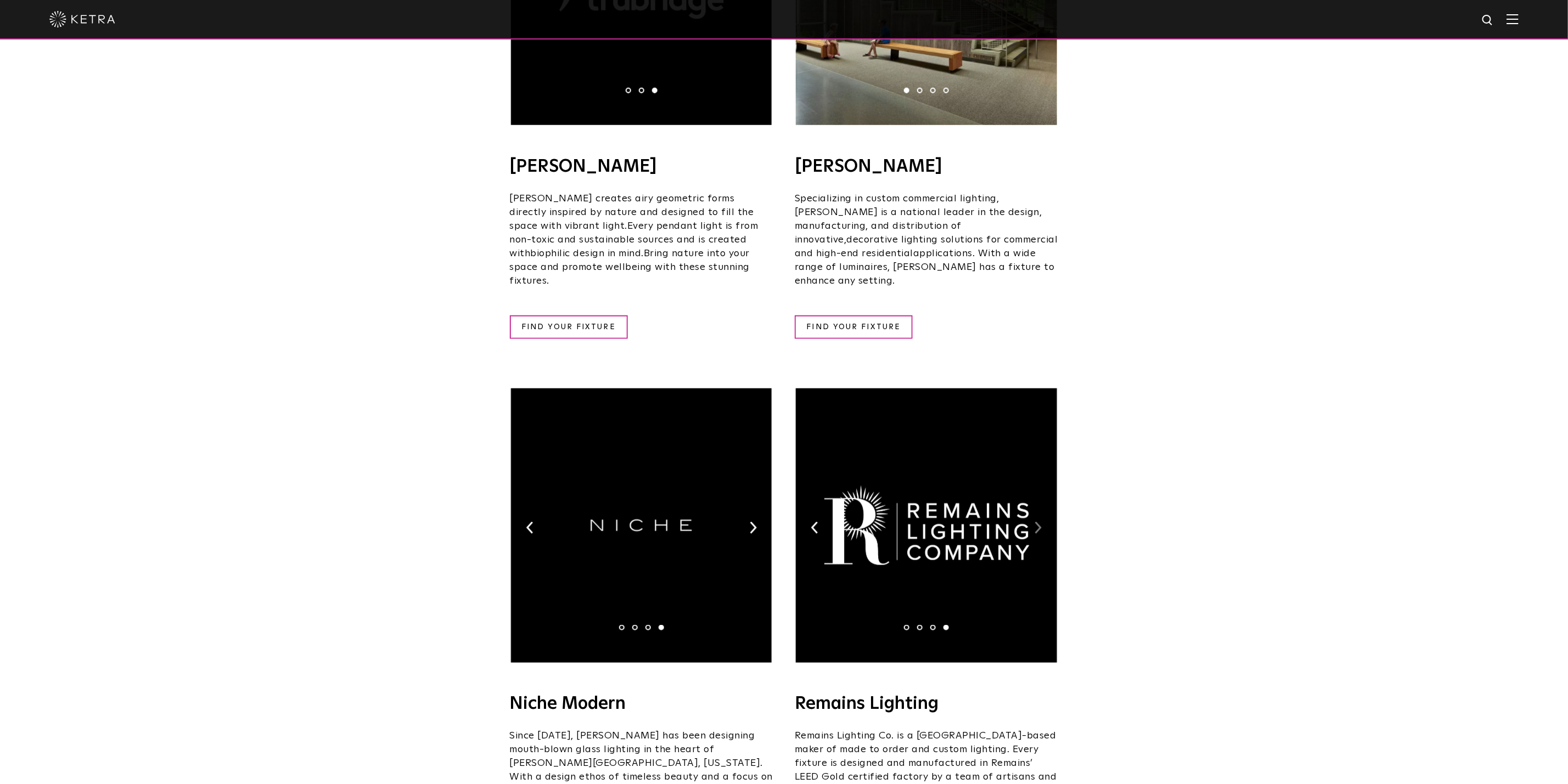
click at [1035, 522] on img at bounding box center [1038, 528] width 7 height 12
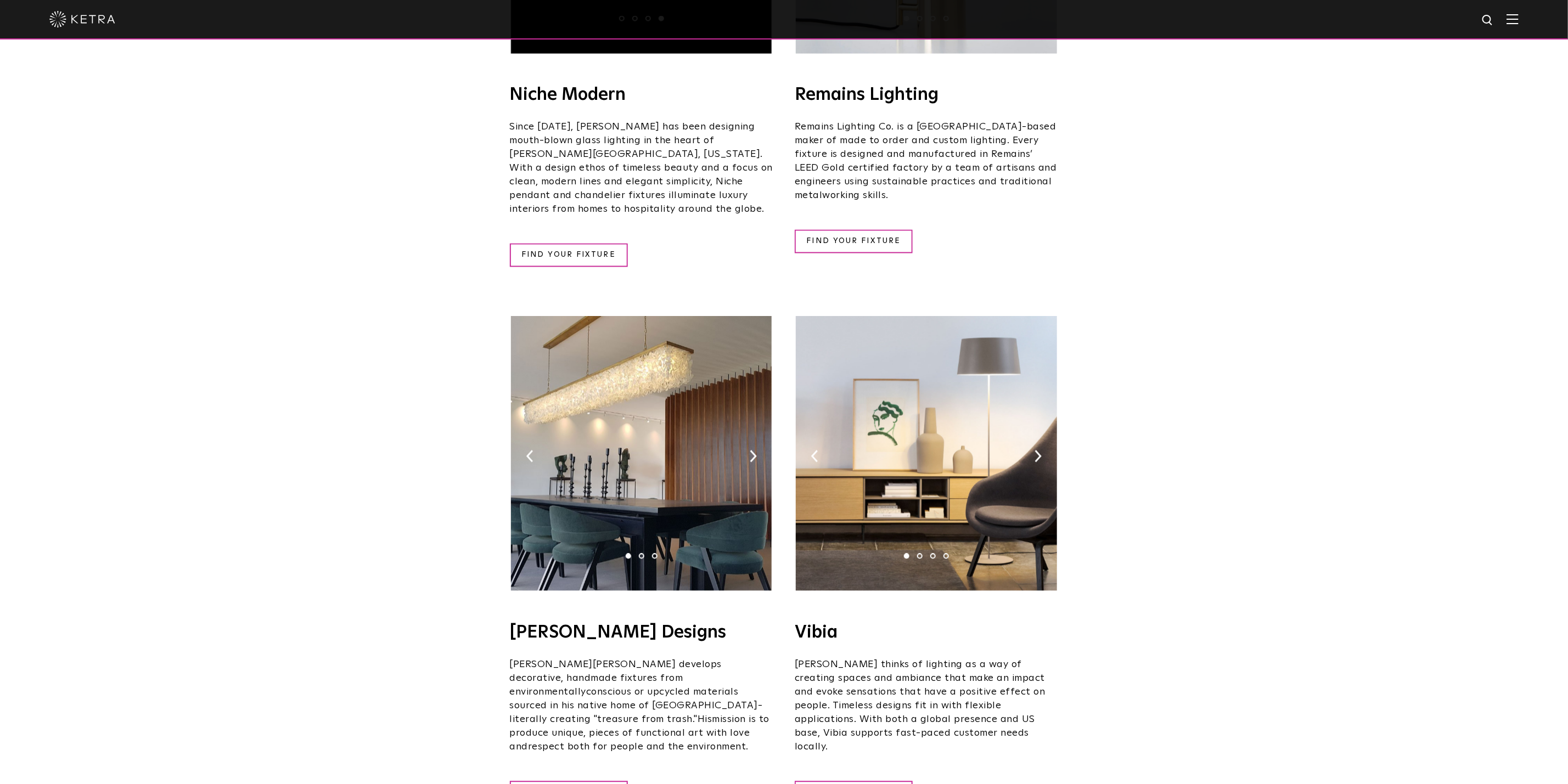
scroll to position [1564, 0]
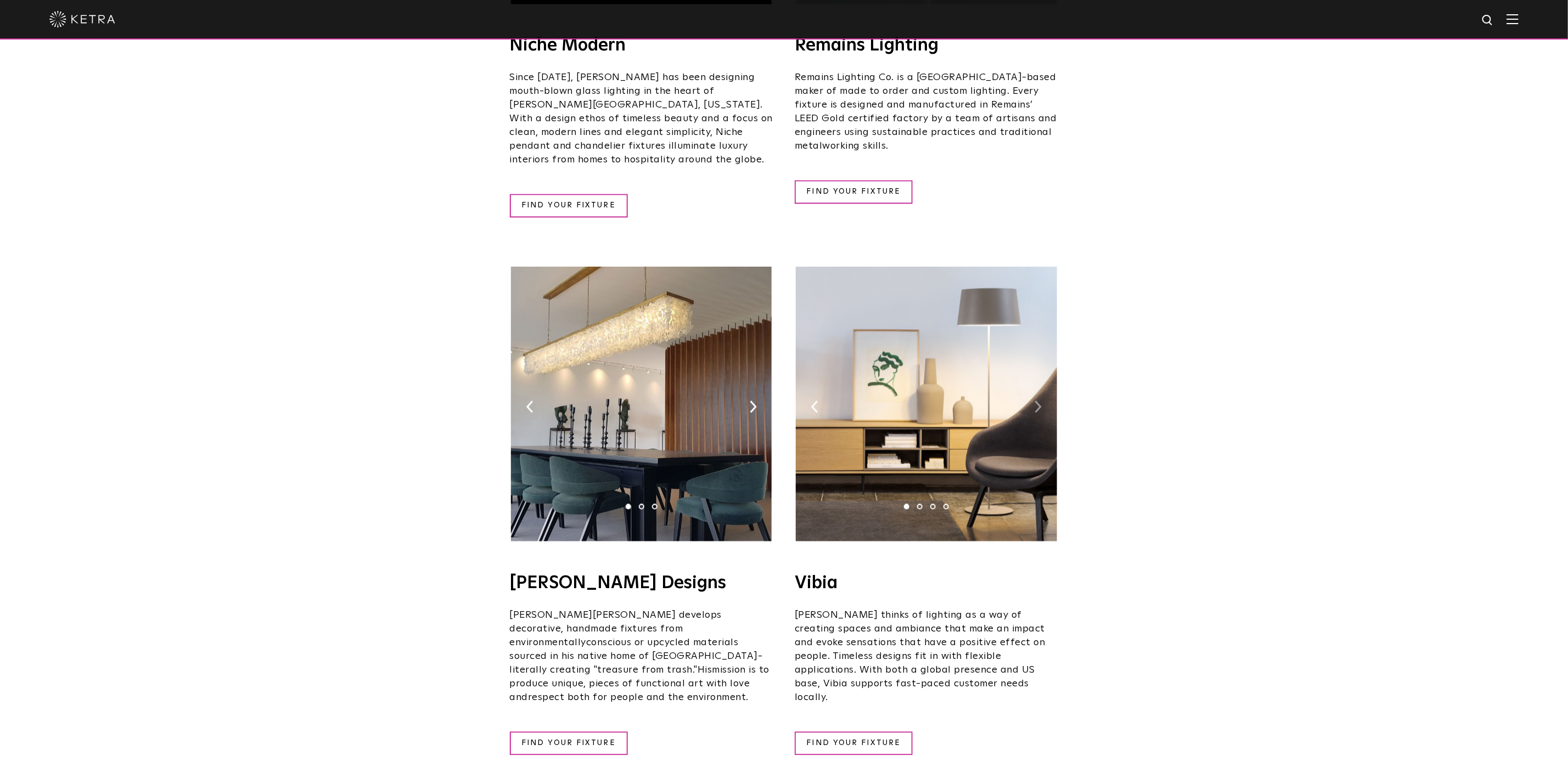
click at [1037, 401] on img at bounding box center [1038, 407] width 7 height 12
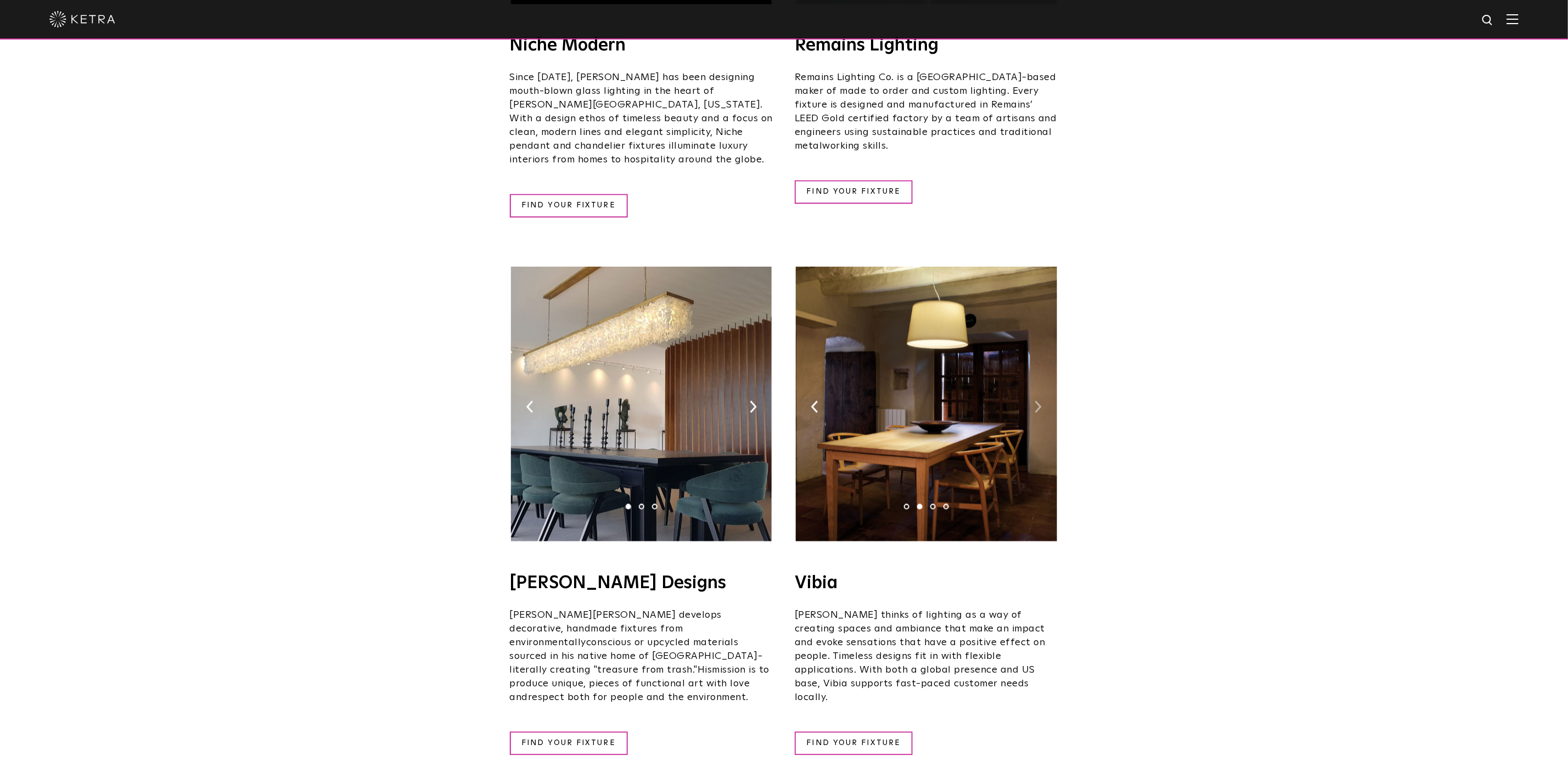
click at [1037, 401] on img at bounding box center [1038, 407] width 7 height 12
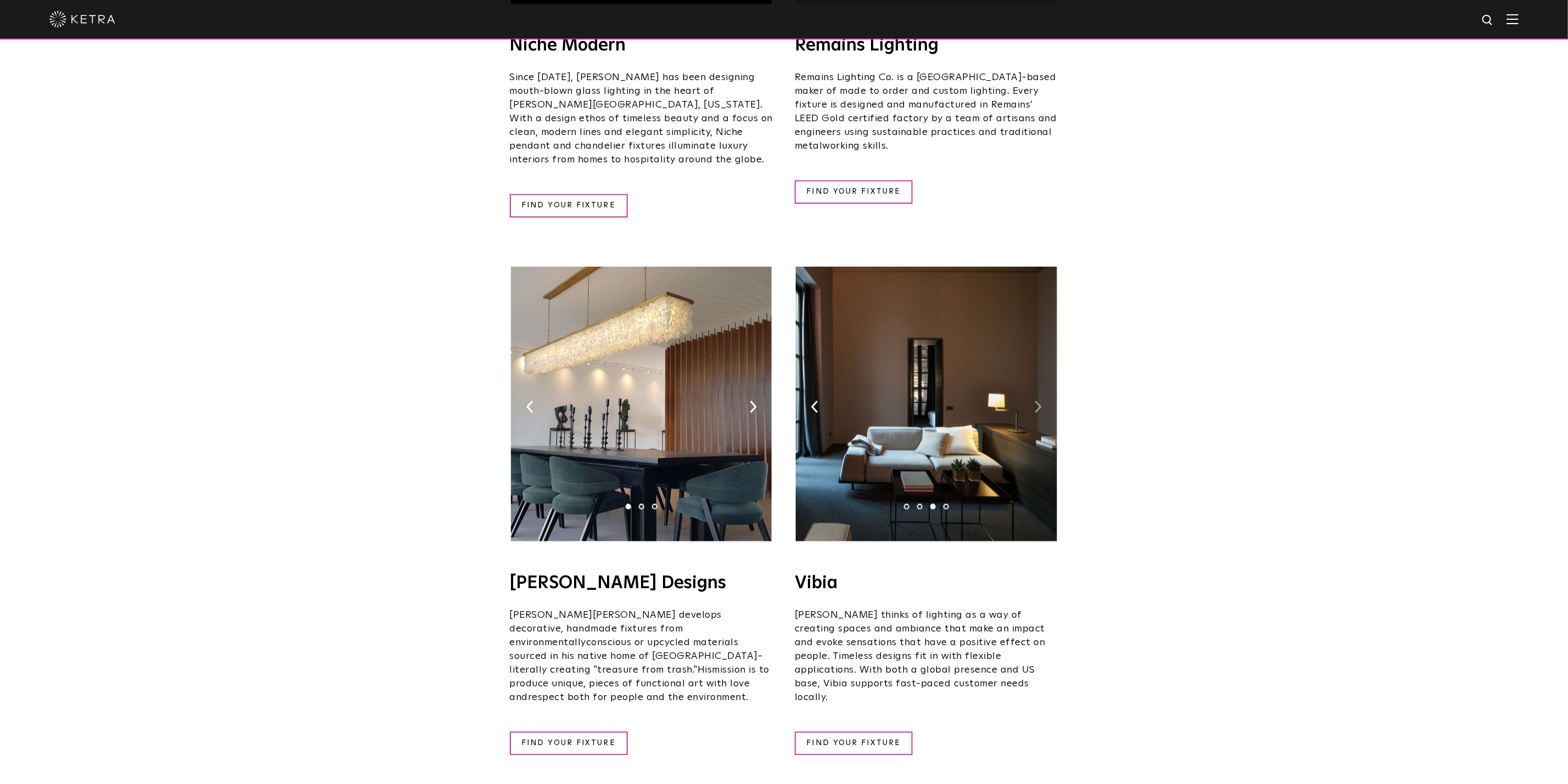
click at [1037, 401] on img at bounding box center [1038, 407] width 7 height 12
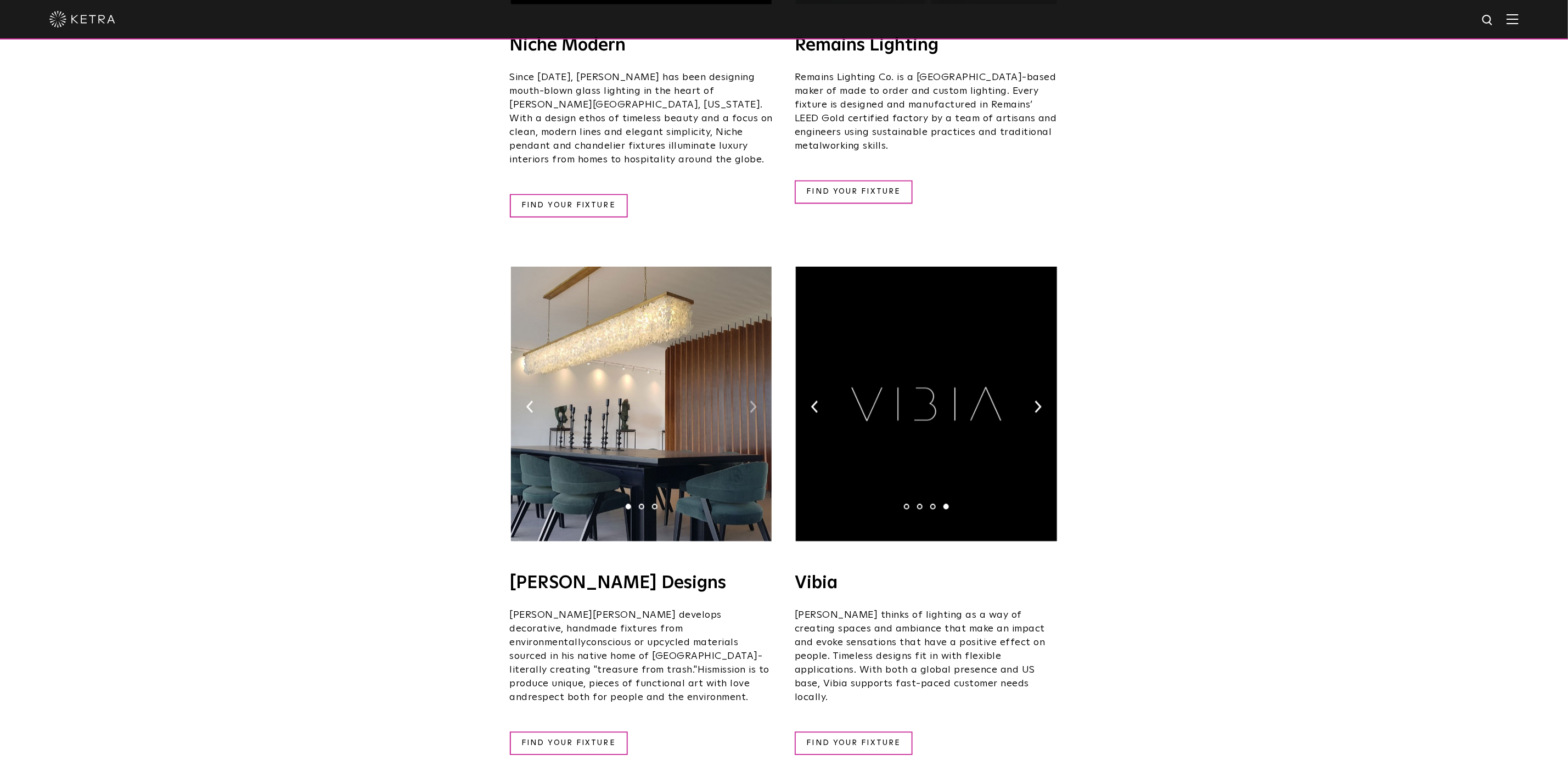
click at [752, 401] on img at bounding box center [754, 407] width 7 height 12
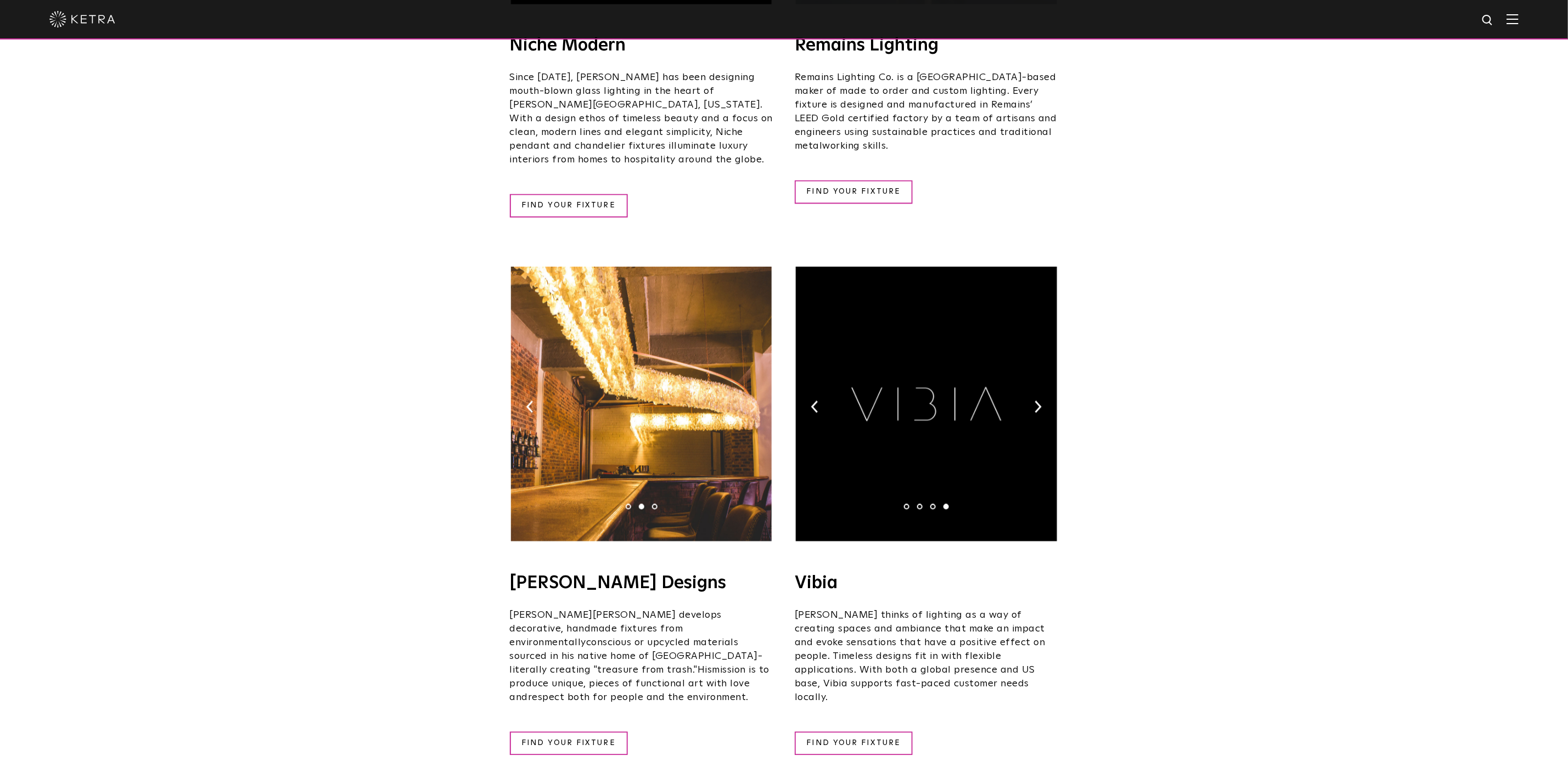
click at [752, 401] on img at bounding box center [754, 407] width 7 height 12
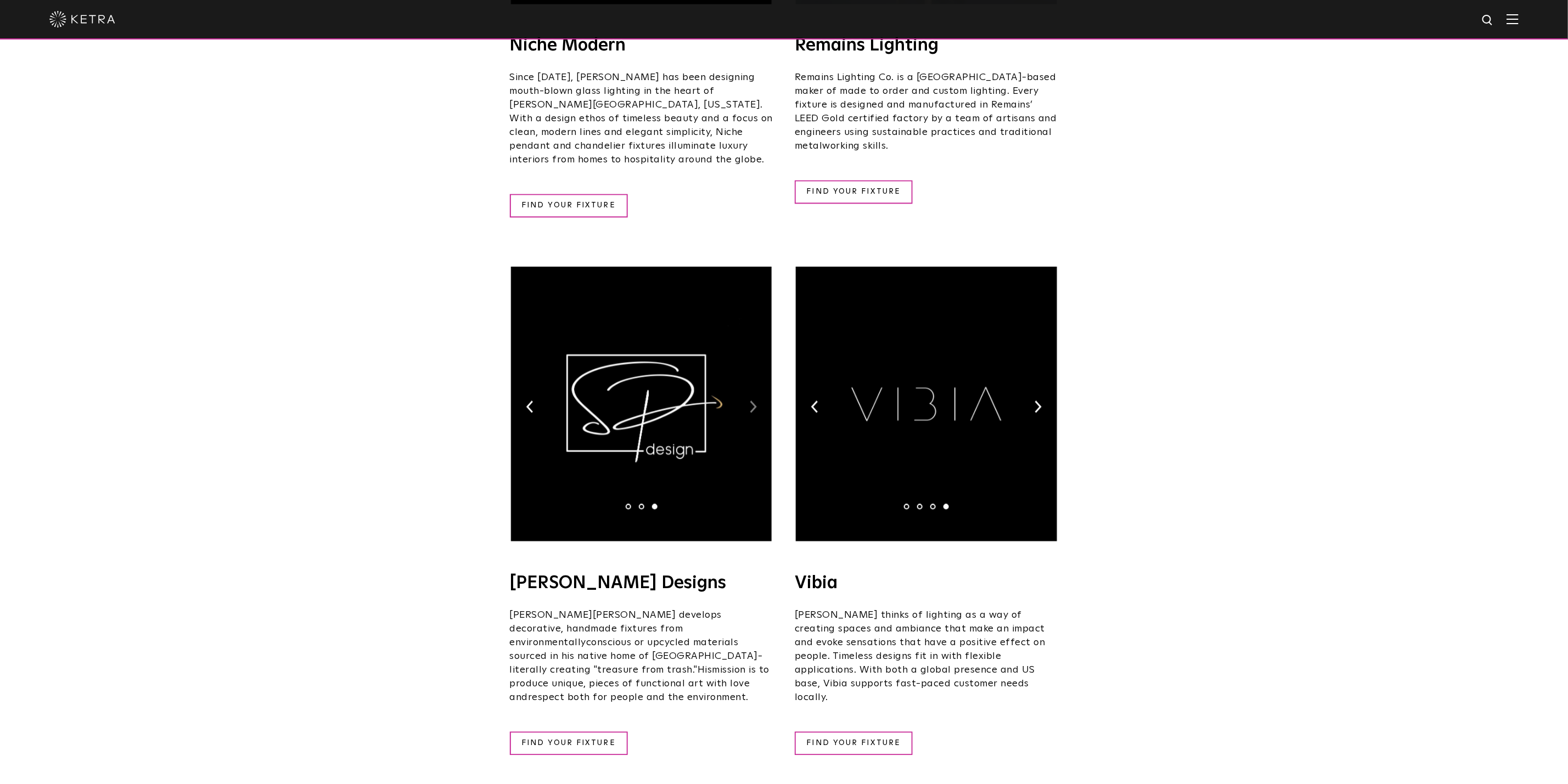
click at [752, 401] on img at bounding box center [754, 407] width 7 height 12
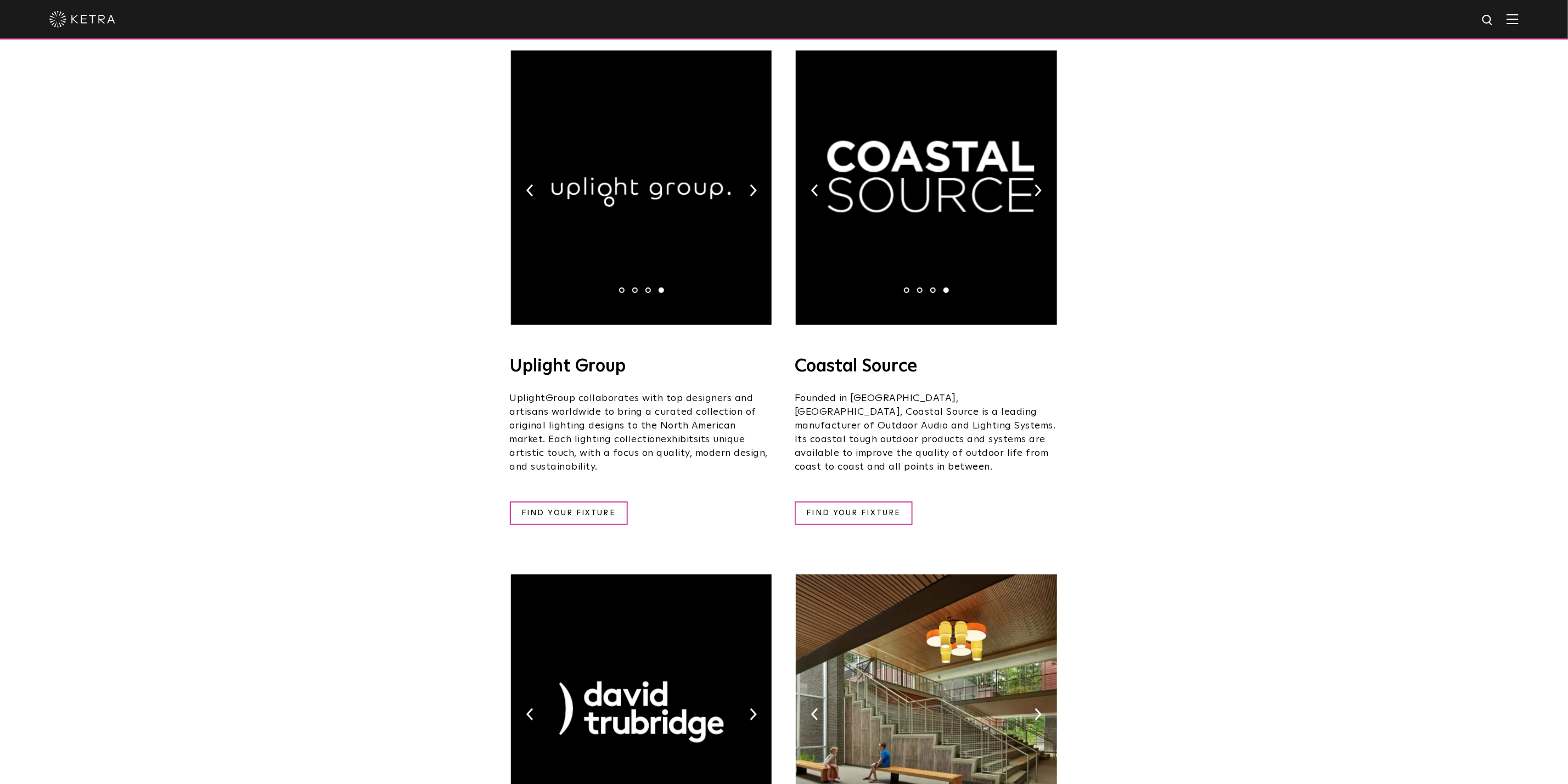
scroll to position [0, 0]
